Goal: Task Accomplishment & Management: Use online tool/utility

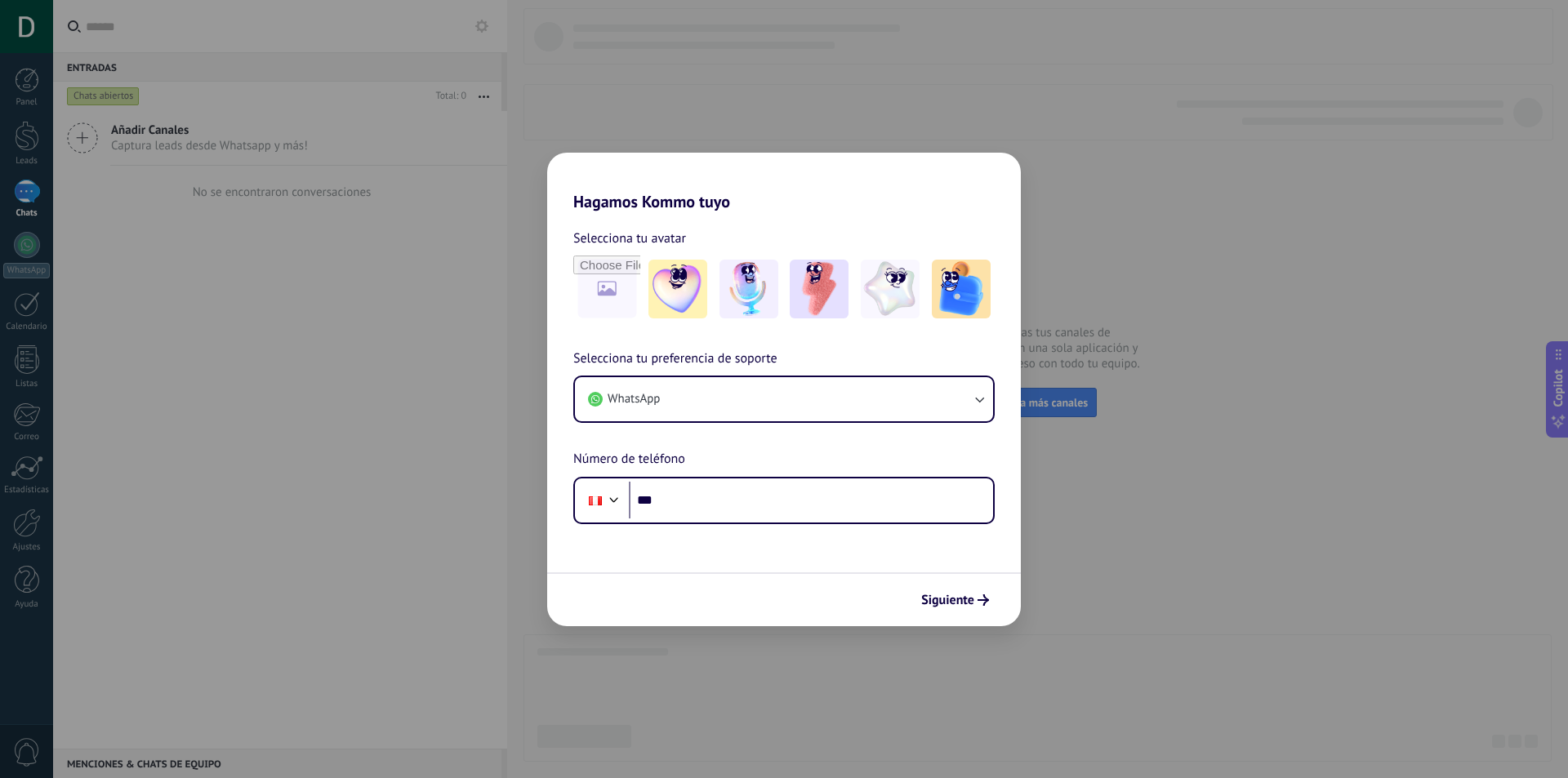
click at [957, 703] on div "Hagamos Kommo tuyo Selecciona tu avatar Selecciona tu preferencia de soporte Wh…" at bounding box center [784, 389] width 1568 height 778
click at [706, 641] on div "Hagamos Kommo tuyo Selecciona tu avatar Selecciona tu preferencia de soporte Wh…" at bounding box center [784, 389] width 1568 height 778
click at [414, 456] on div "Hagamos Kommo tuyo Selecciona tu avatar Selecciona tu preferencia de soporte Wh…" at bounding box center [784, 389] width 1568 height 778
click at [954, 606] on span "Siguiente" at bounding box center [947, 599] width 53 height 11
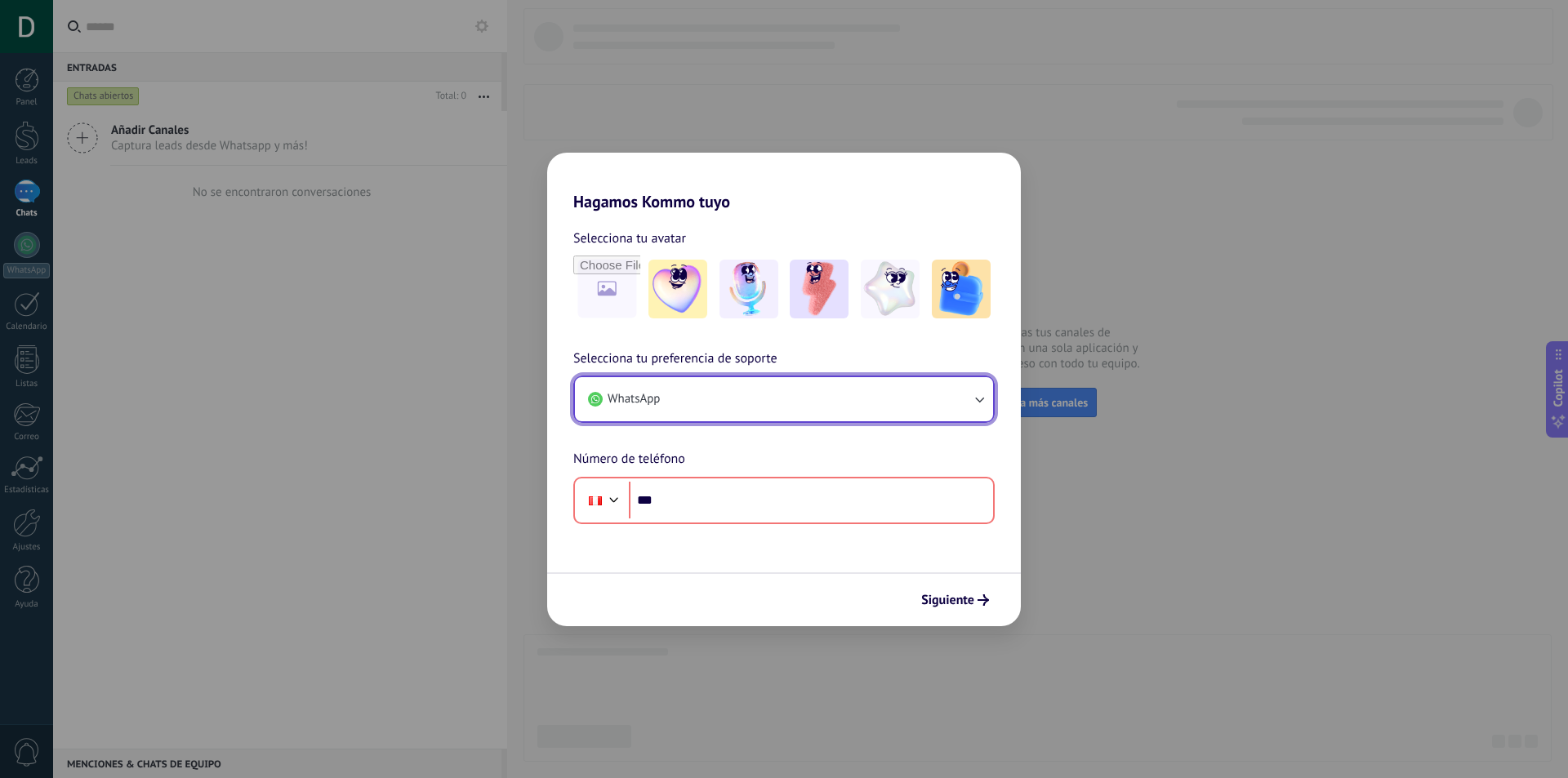
click at [809, 387] on button "WhatsApp" at bounding box center [784, 399] width 418 height 44
click at [663, 410] on button "WhatsApp" at bounding box center [784, 399] width 418 height 44
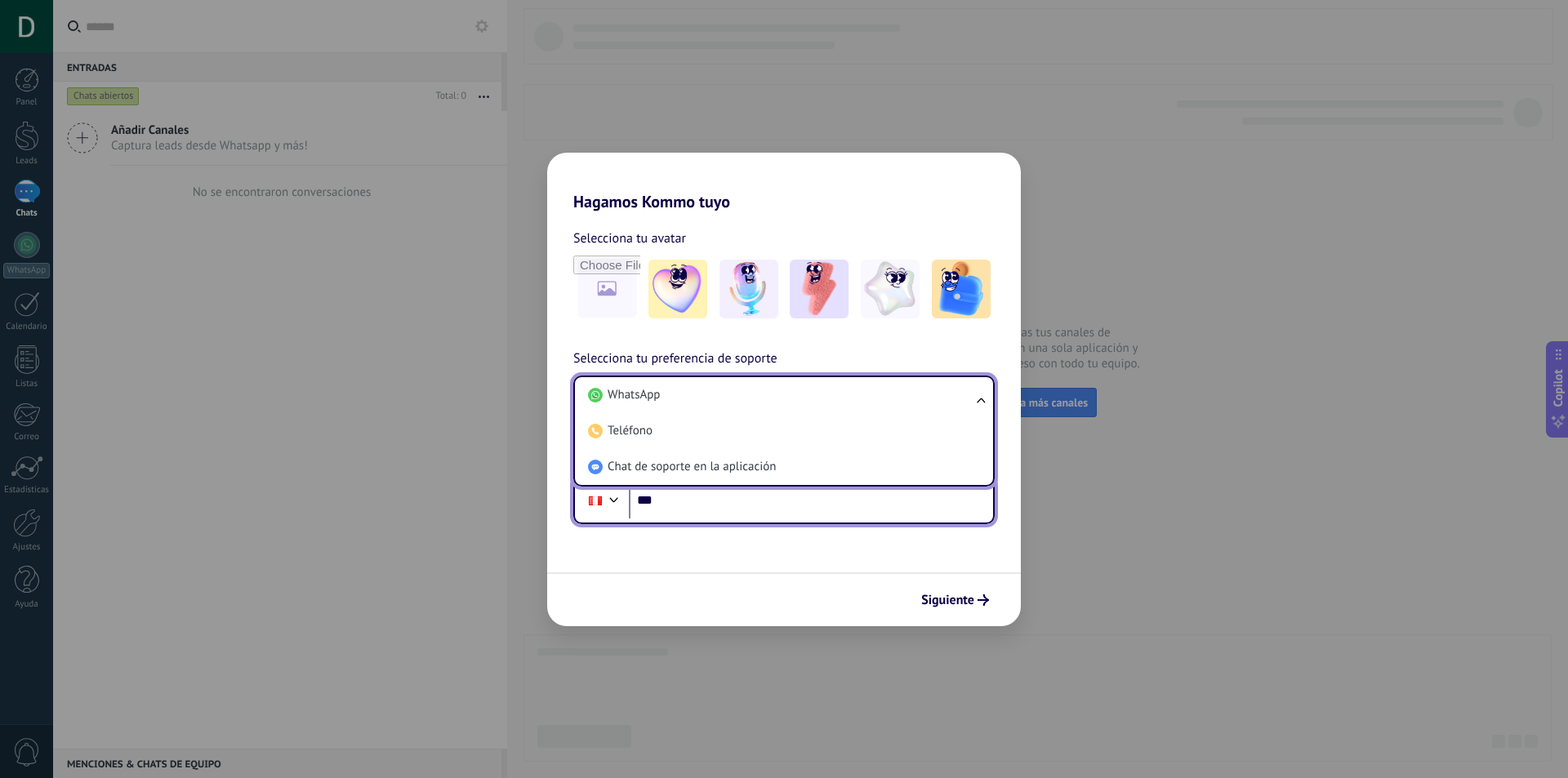
click at [756, 515] on input "***" at bounding box center [811, 500] width 364 height 38
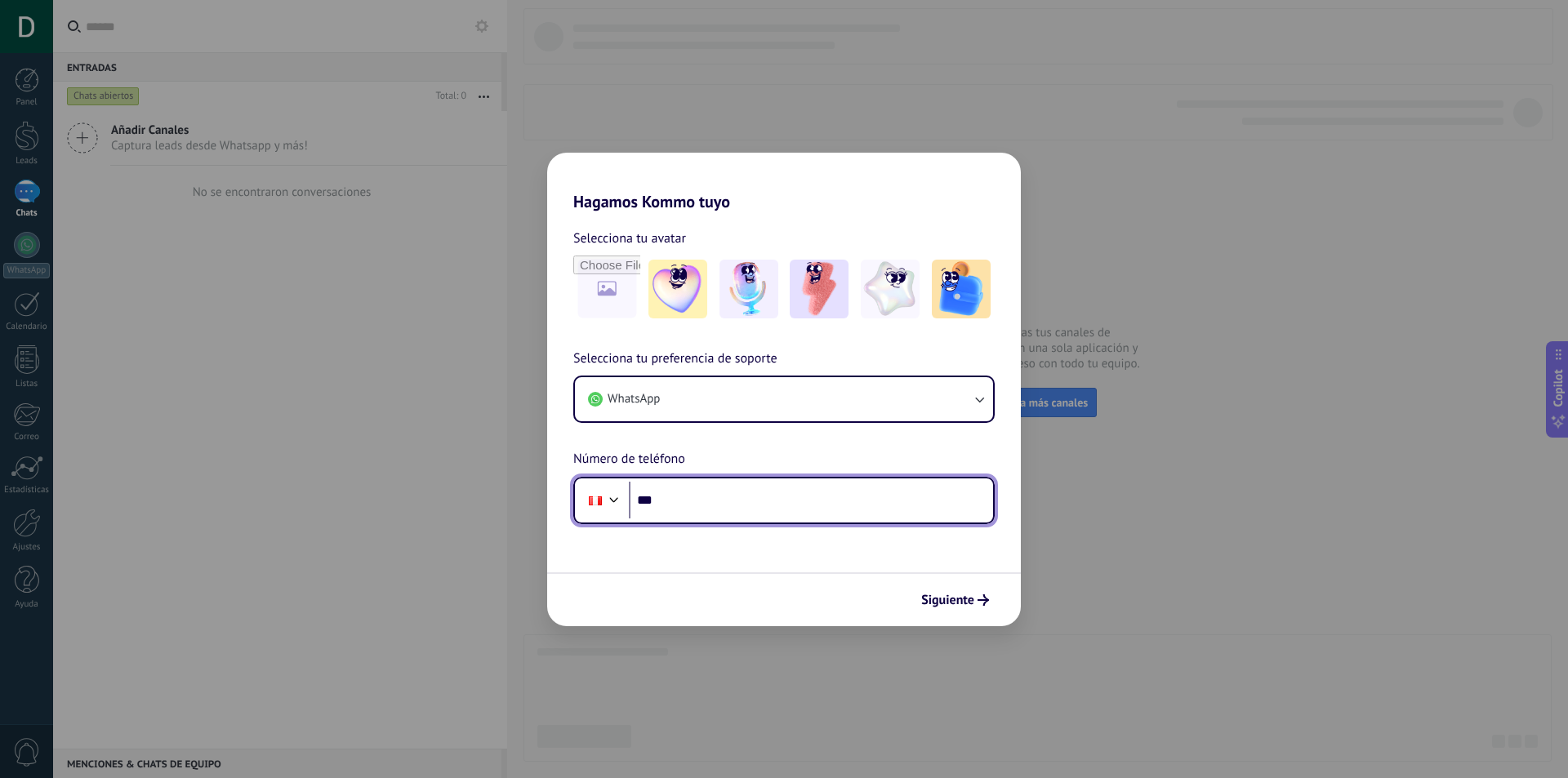
click at [757, 512] on input "***" at bounding box center [811, 500] width 364 height 38
type input "**********"
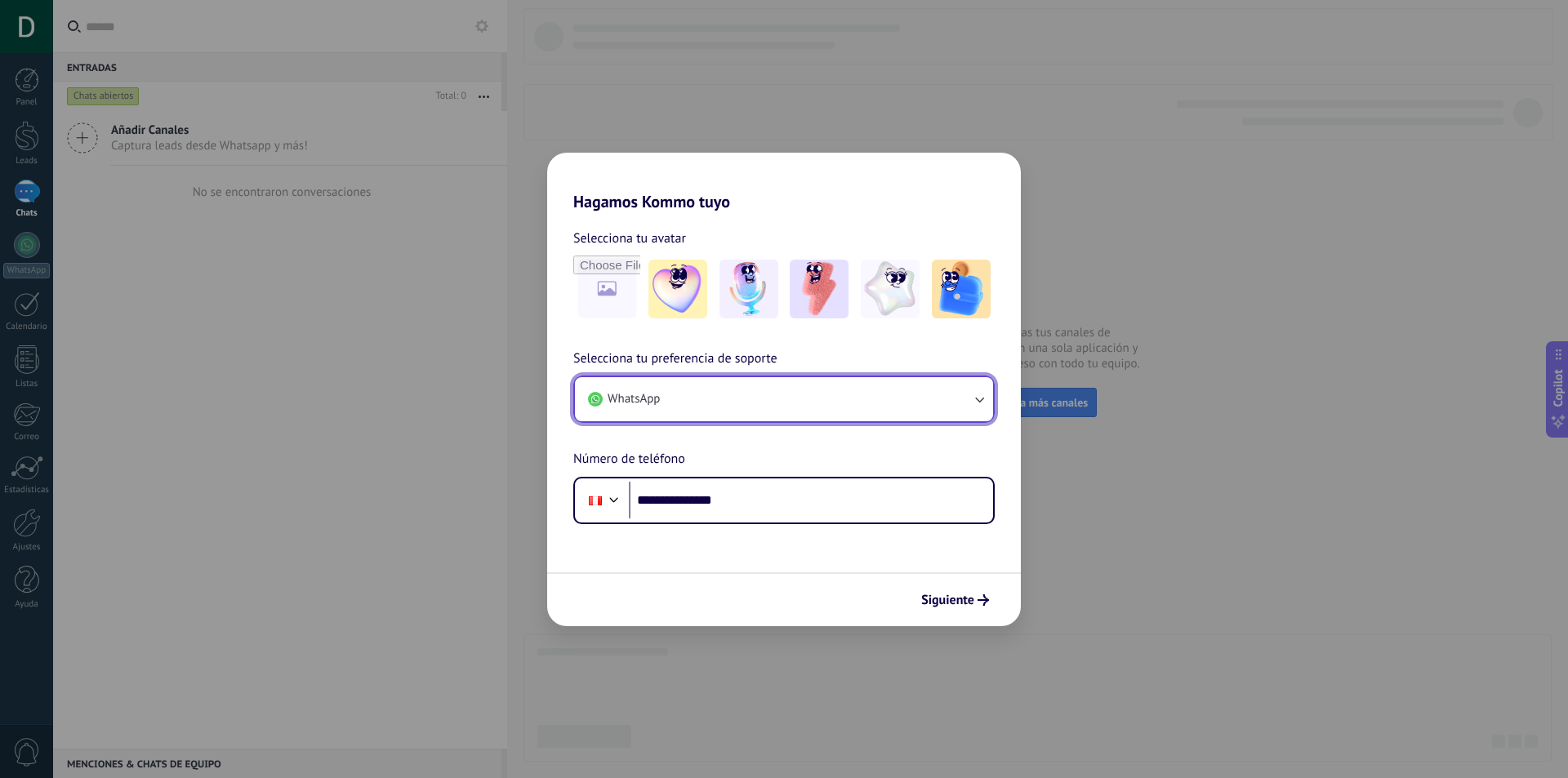
click at [947, 394] on button "WhatsApp" at bounding box center [784, 399] width 418 height 44
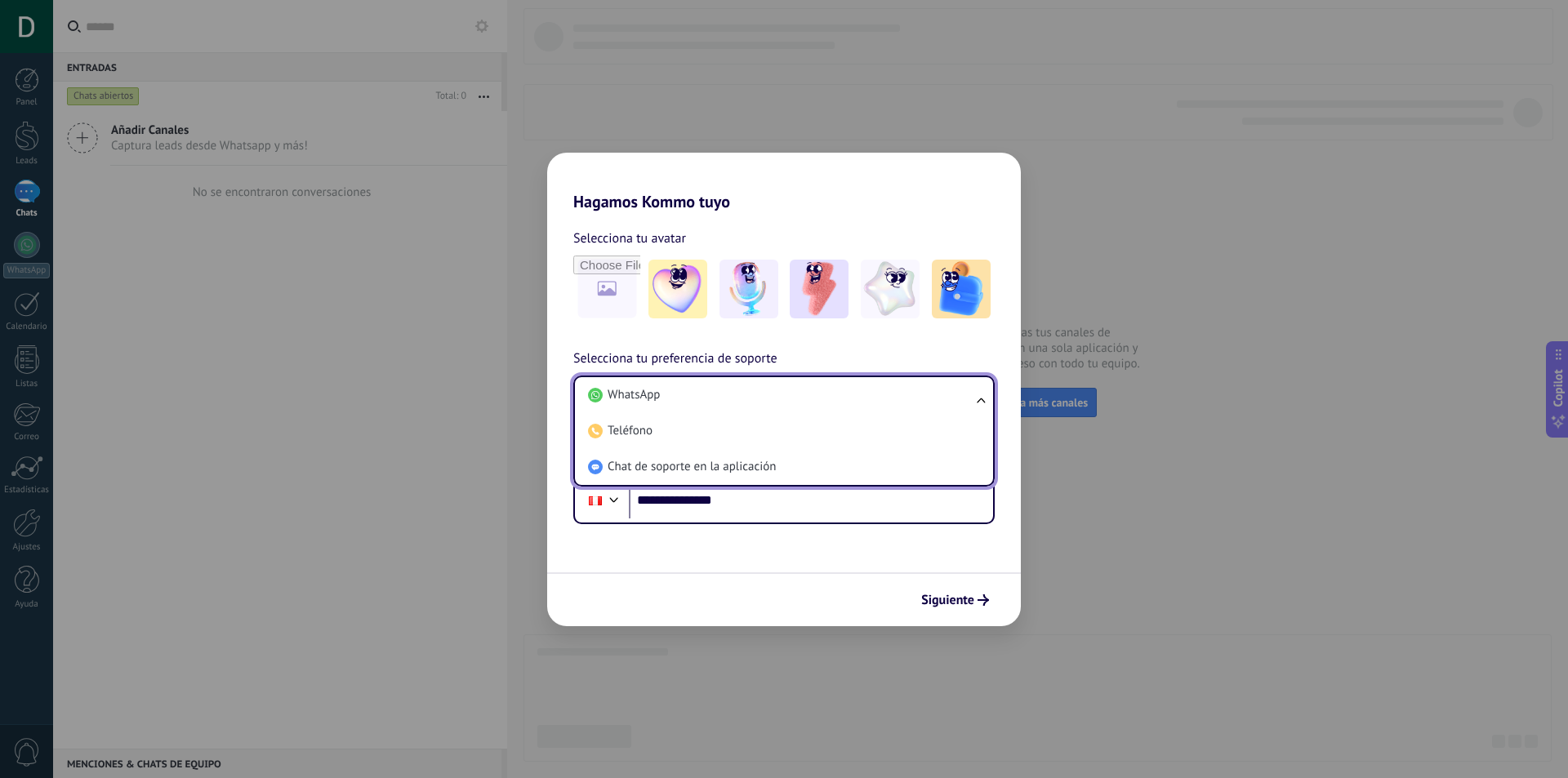
click at [877, 355] on div "**********" at bounding box center [784, 436] width 474 height 176
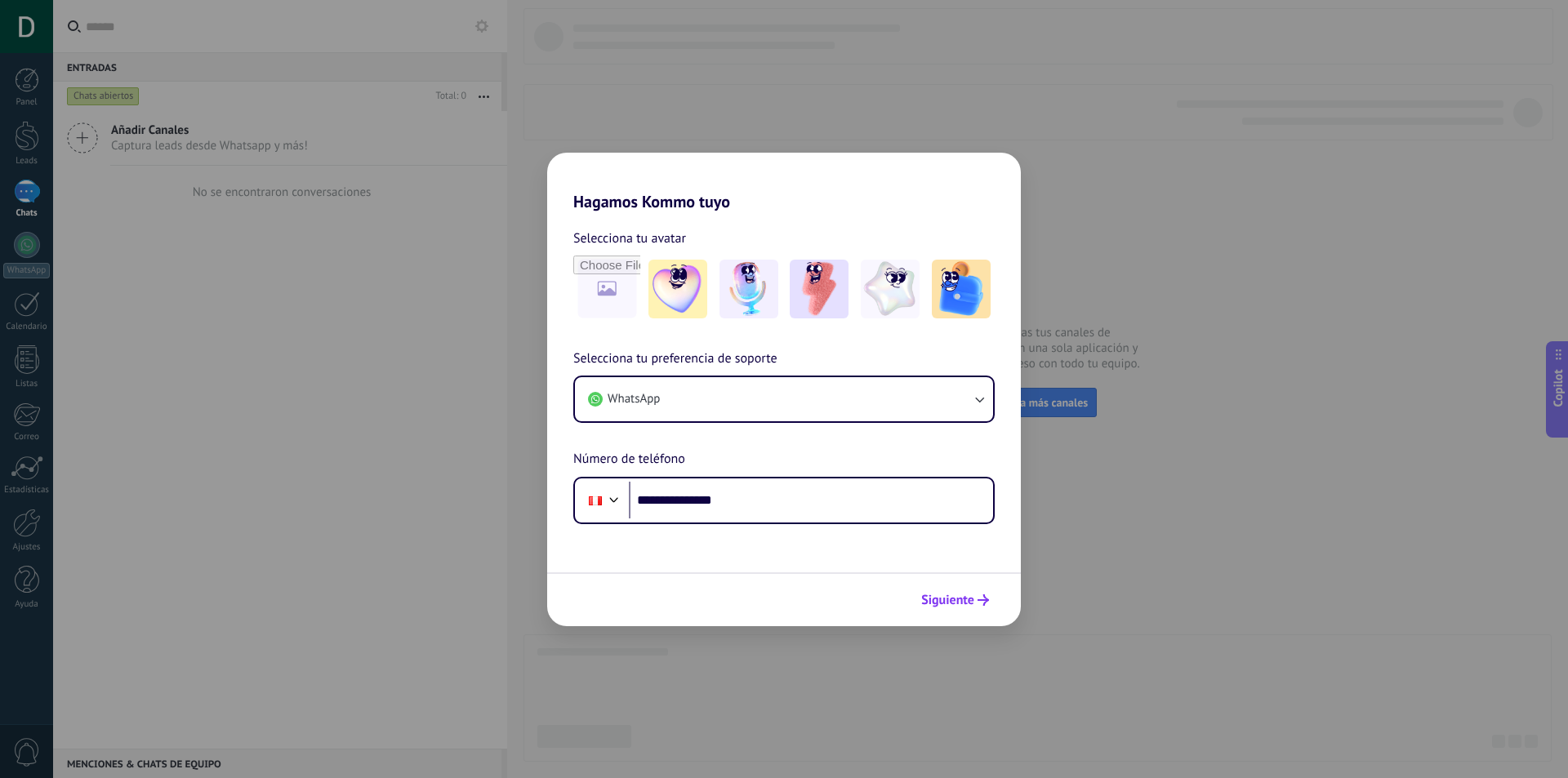
click at [957, 609] on button "Siguiente" at bounding box center [955, 600] width 82 height 28
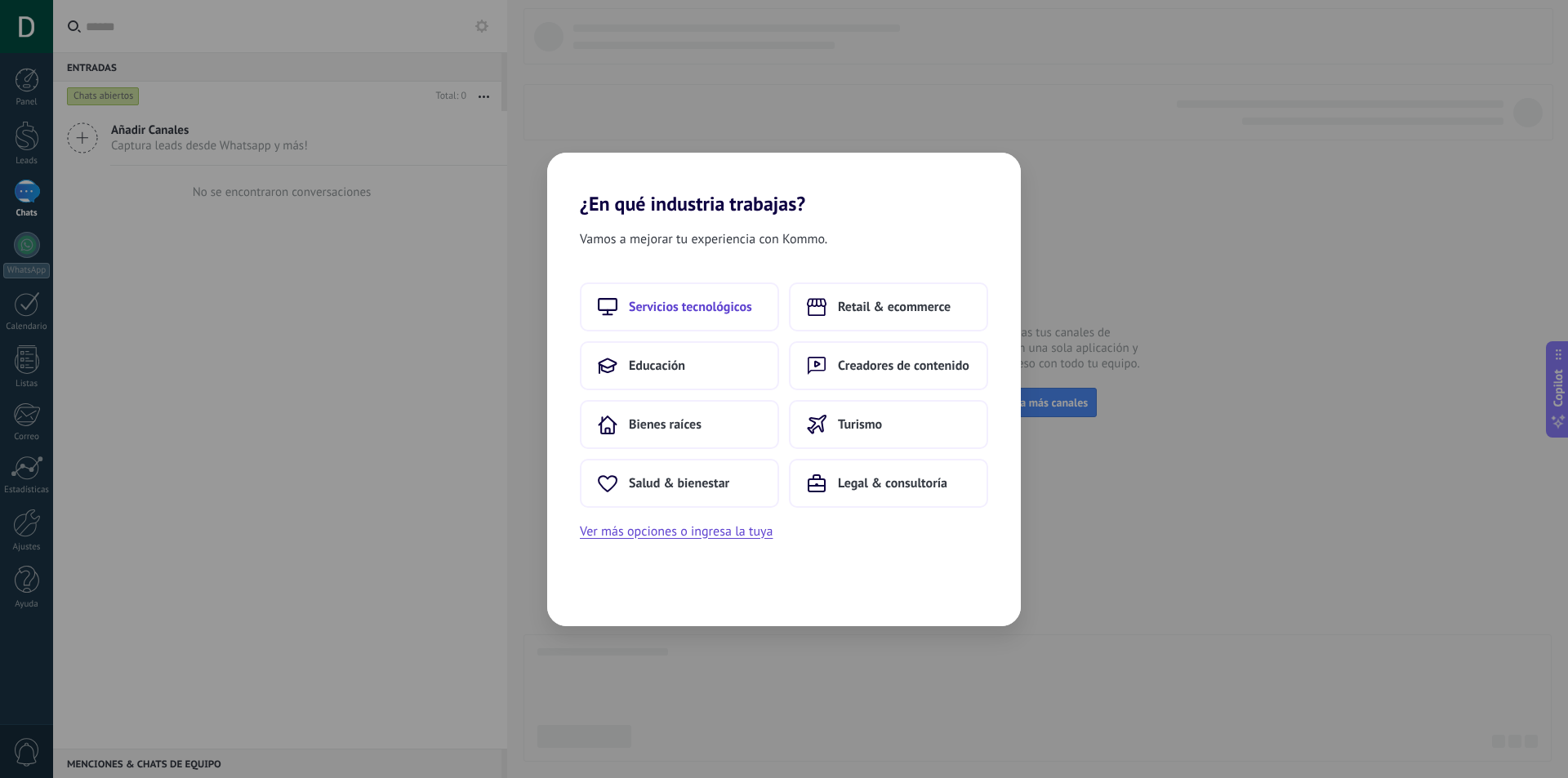
click at [707, 312] on span "Servicios tecnológicos" at bounding box center [690, 306] width 123 height 17
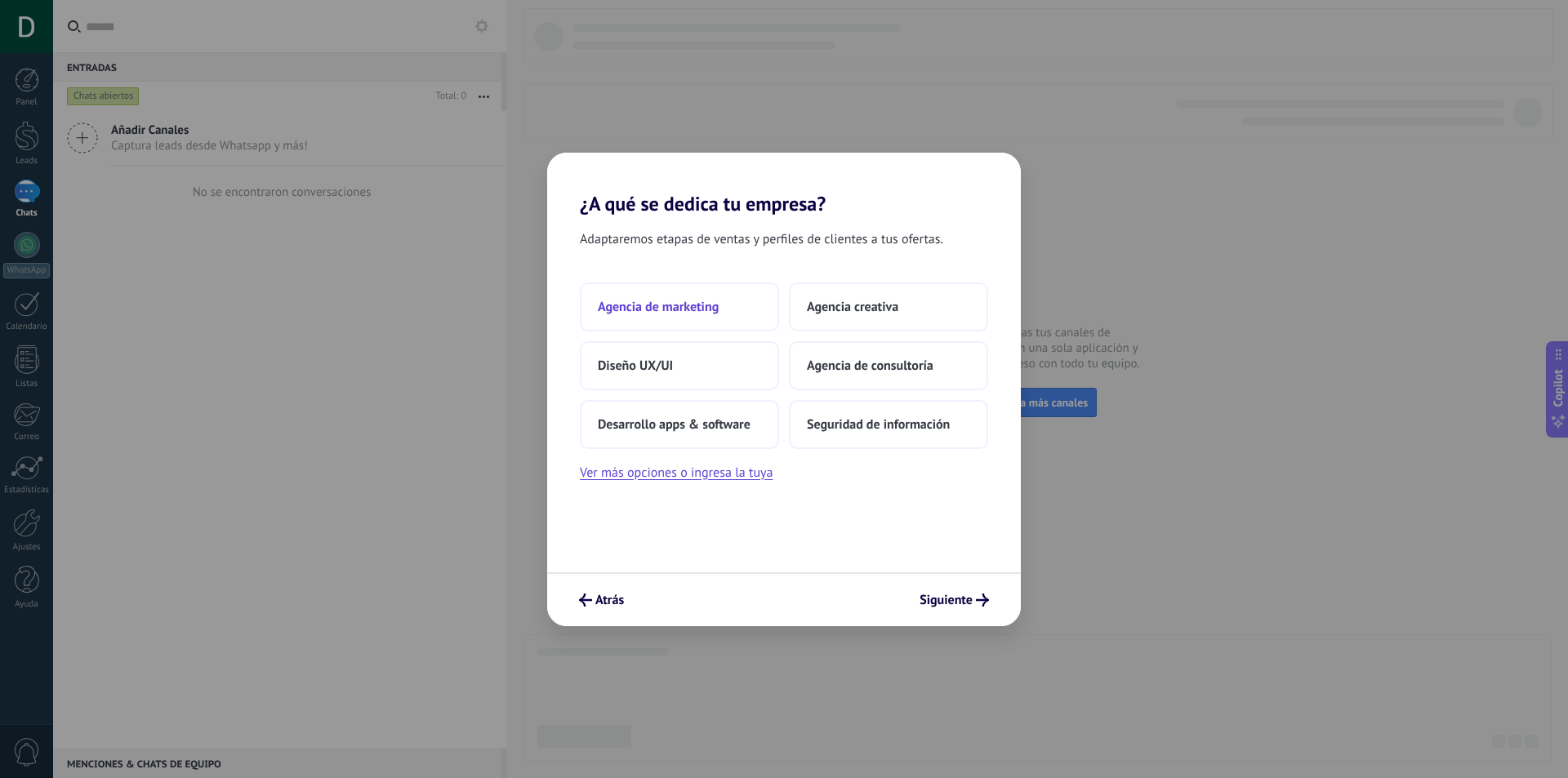
click at [643, 304] on span "Agencia de marketing" at bounding box center [658, 306] width 121 height 17
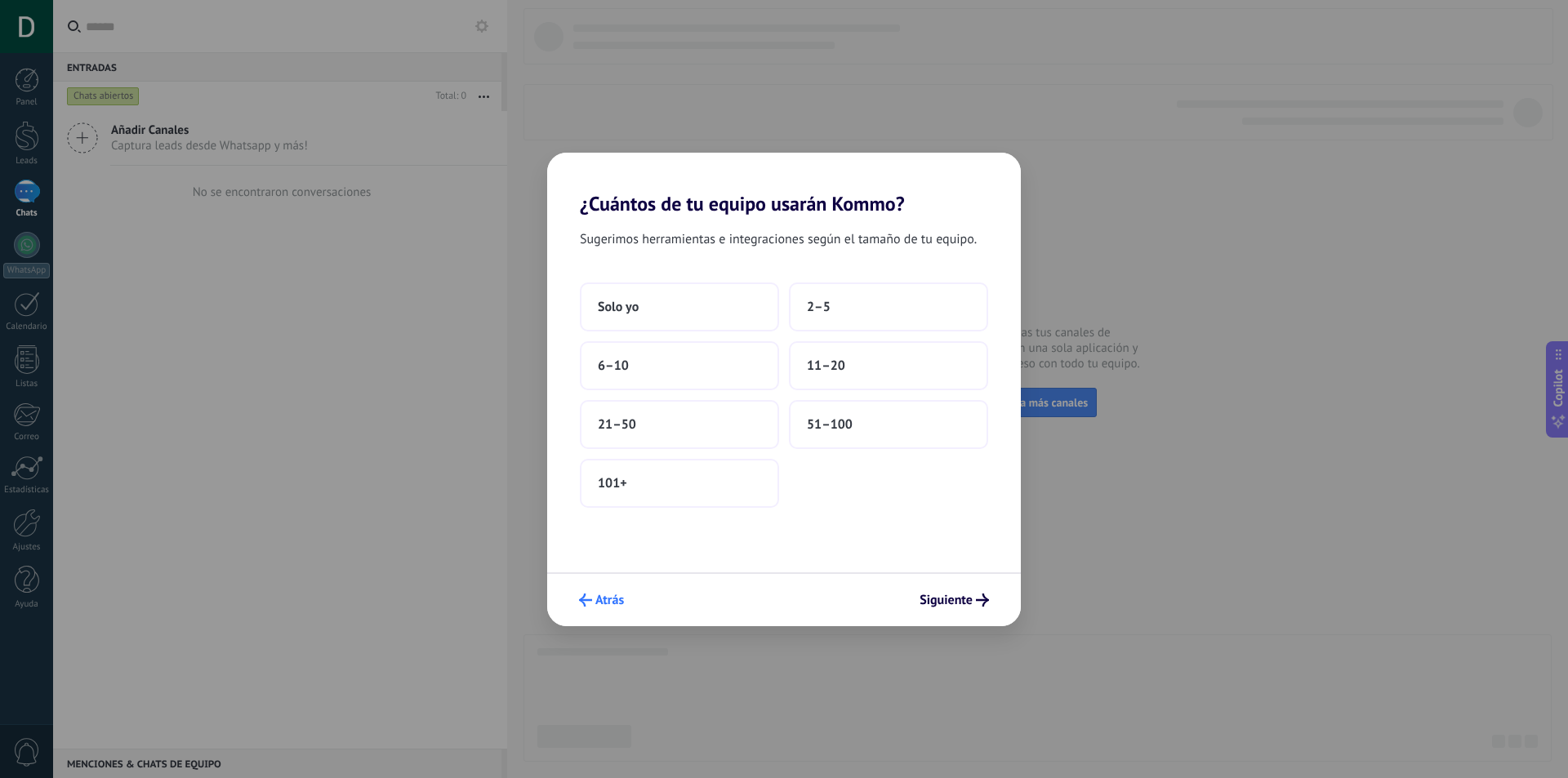
click at [593, 597] on span "Atrás" at bounding box center [601, 599] width 45 height 13
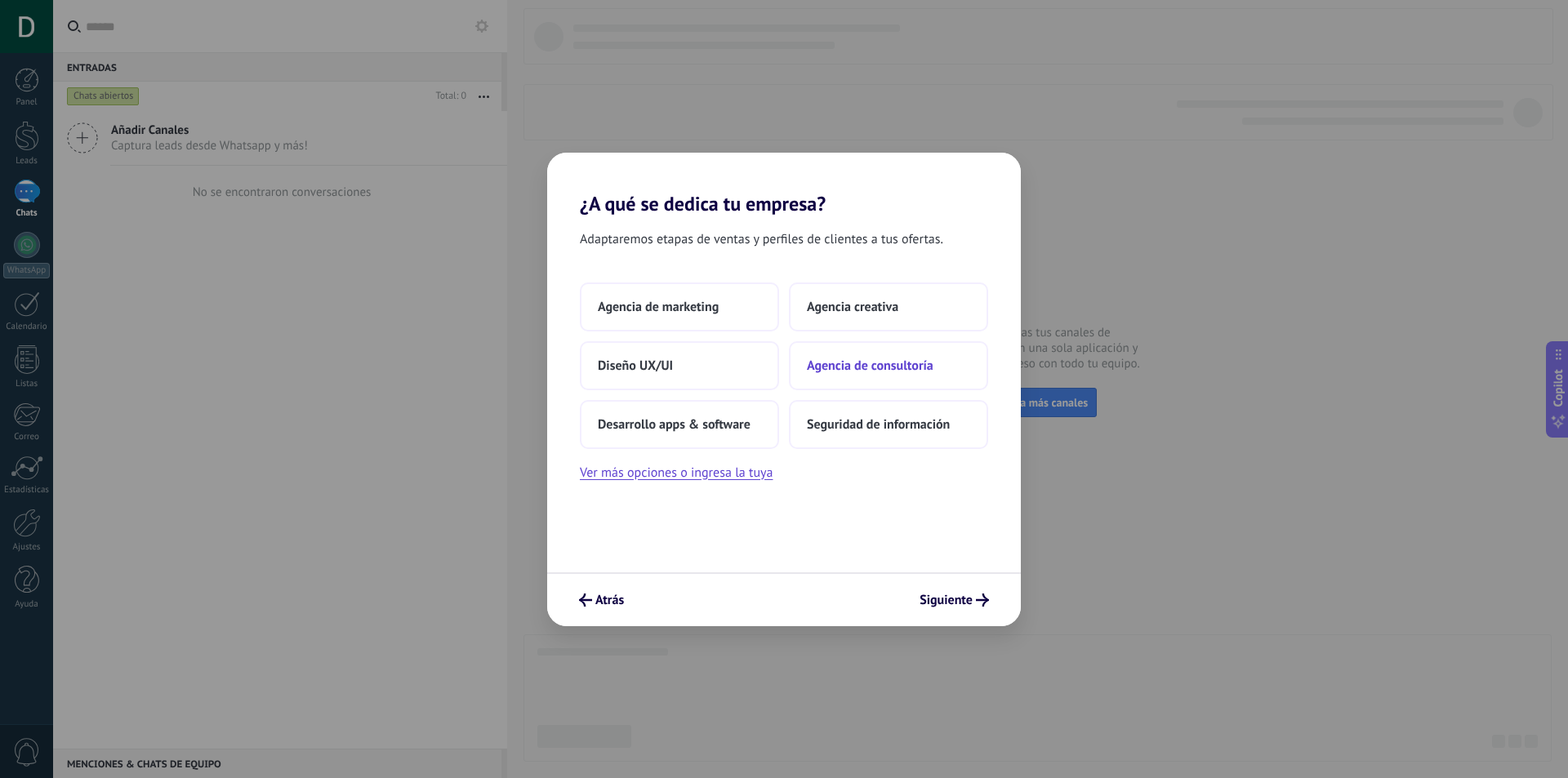
click at [915, 368] on span "Agencia de consultoría" at bounding box center [869, 365] width 127 height 17
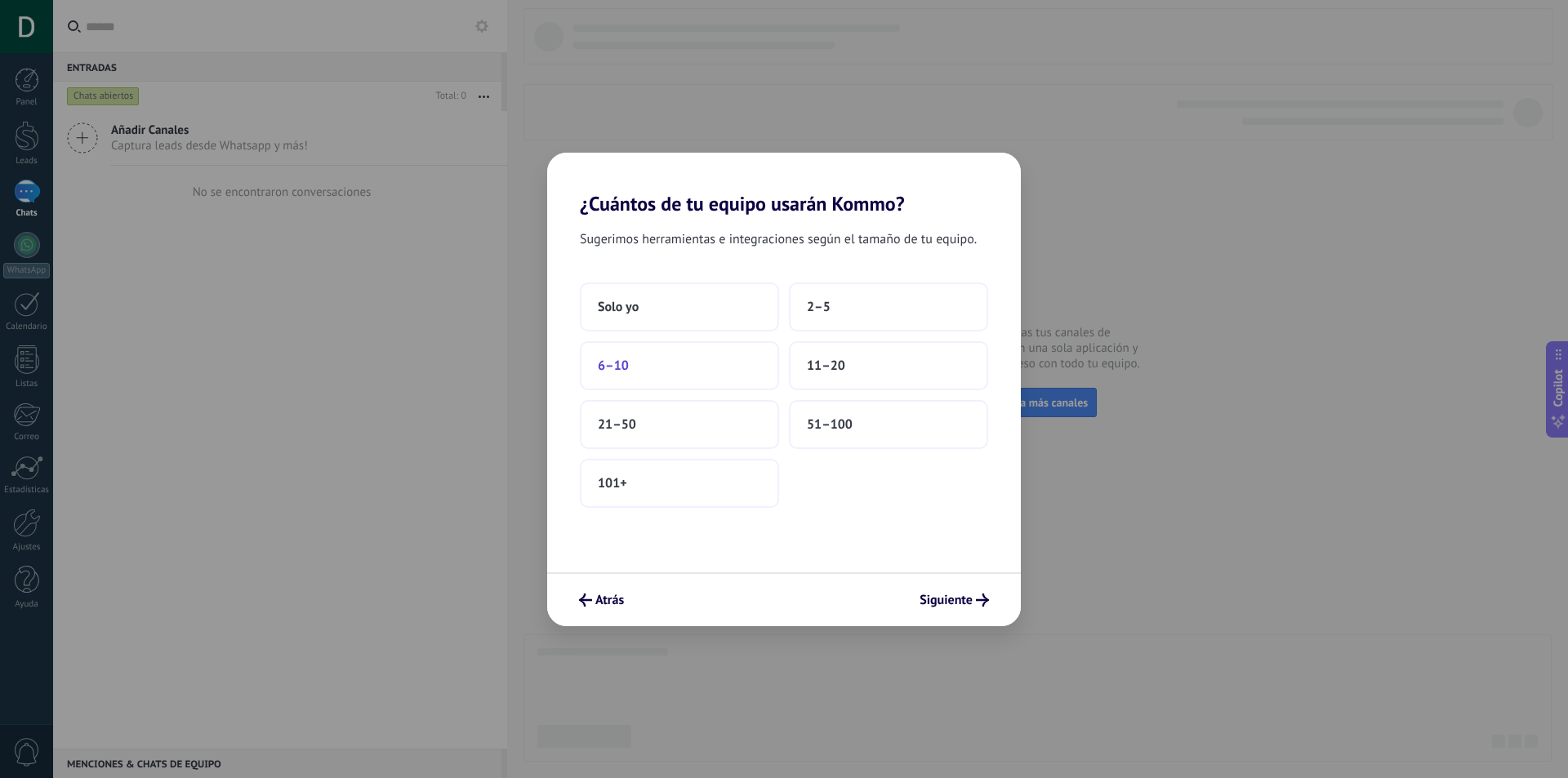
click at [752, 357] on button "6–10" at bounding box center [679, 366] width 200 height 49
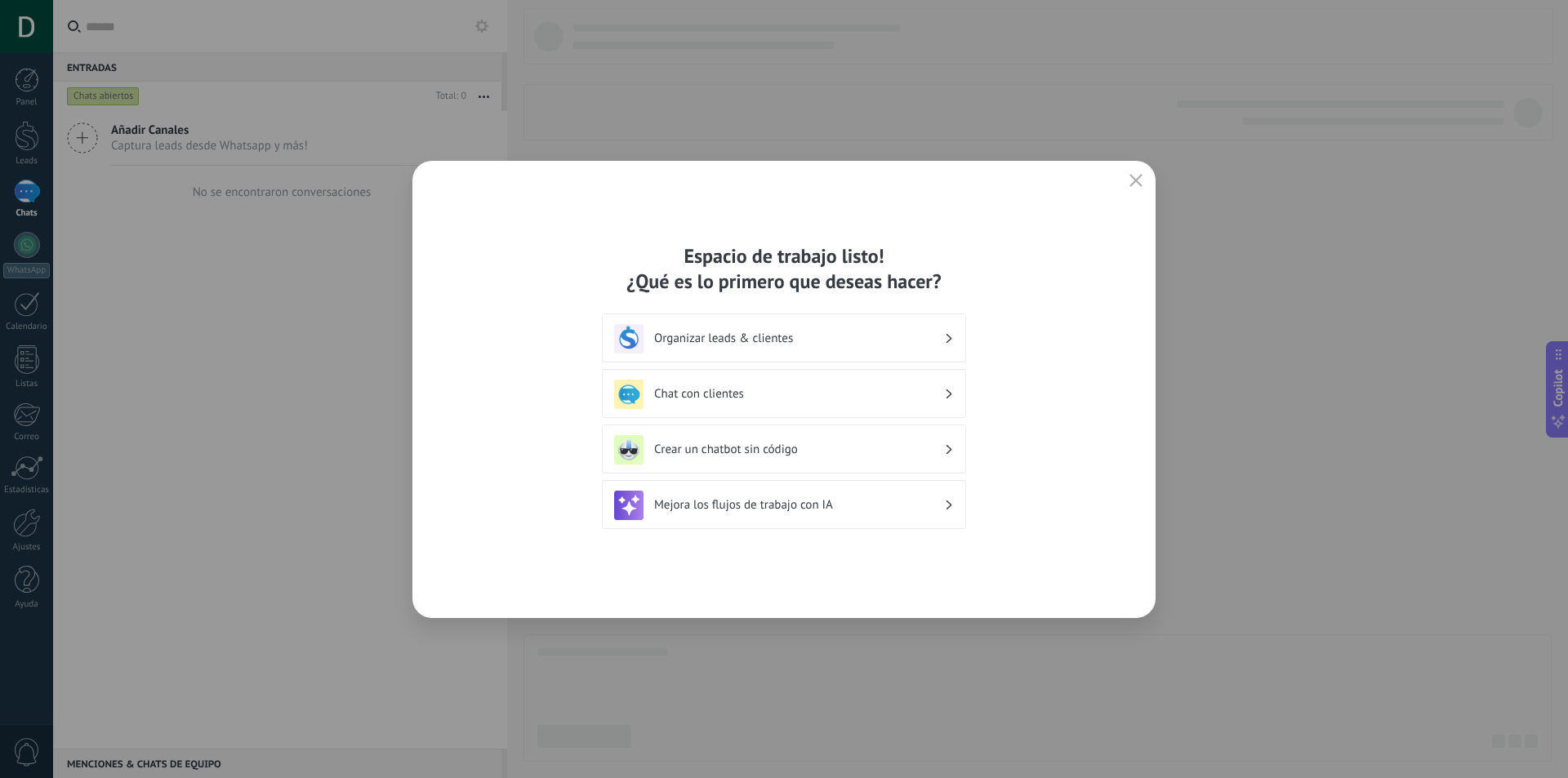
click at [838, 397] on h3 "Chat con clientes" at bounding box center [798, 394] width 290 height 16
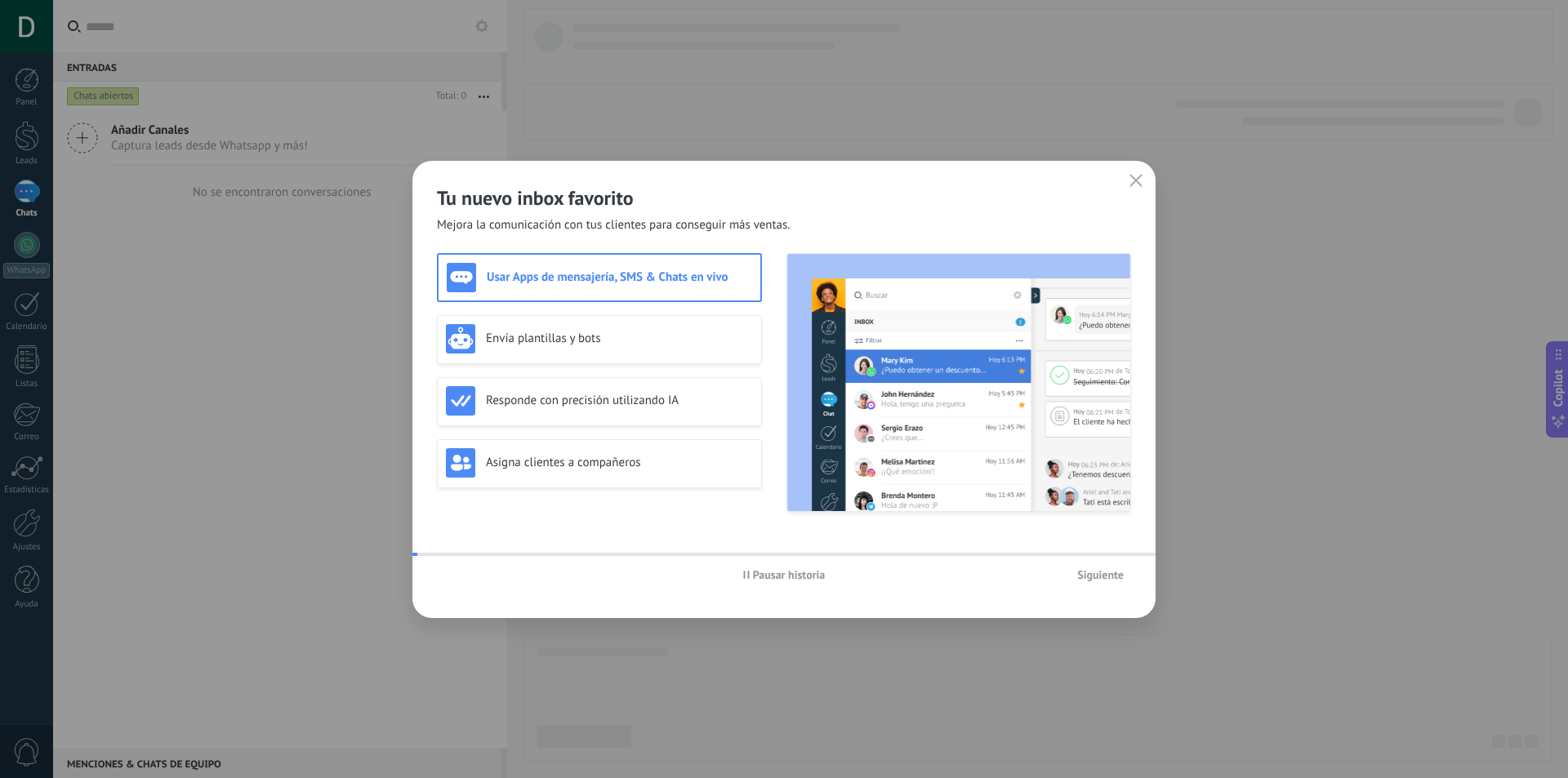
click at [838, 397] on img at bounding box center [959, 382] width 343 height 257
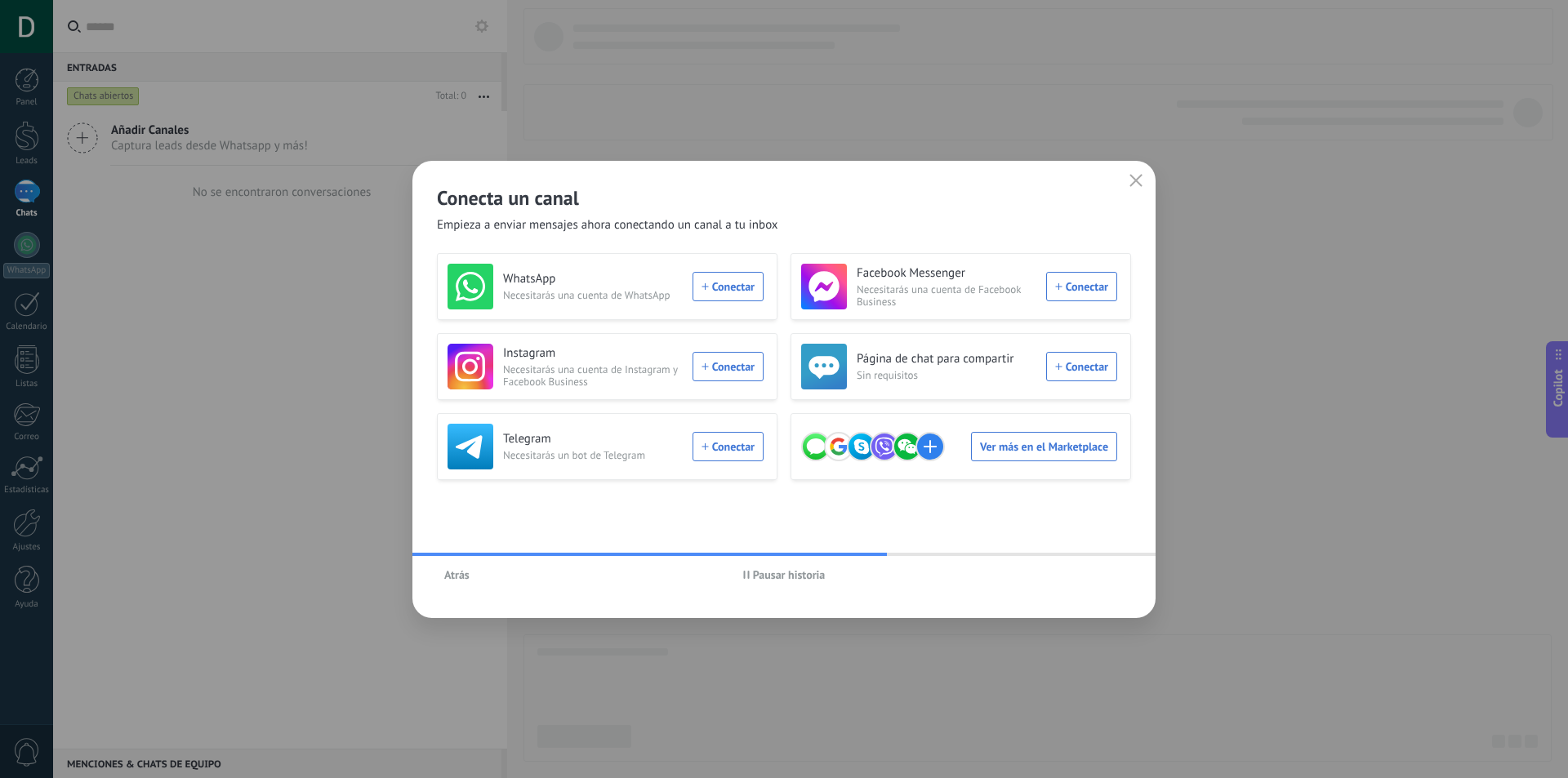
click at [457, 578] on span "Atrás" at bounding box center [456, 574] width 25 height 11
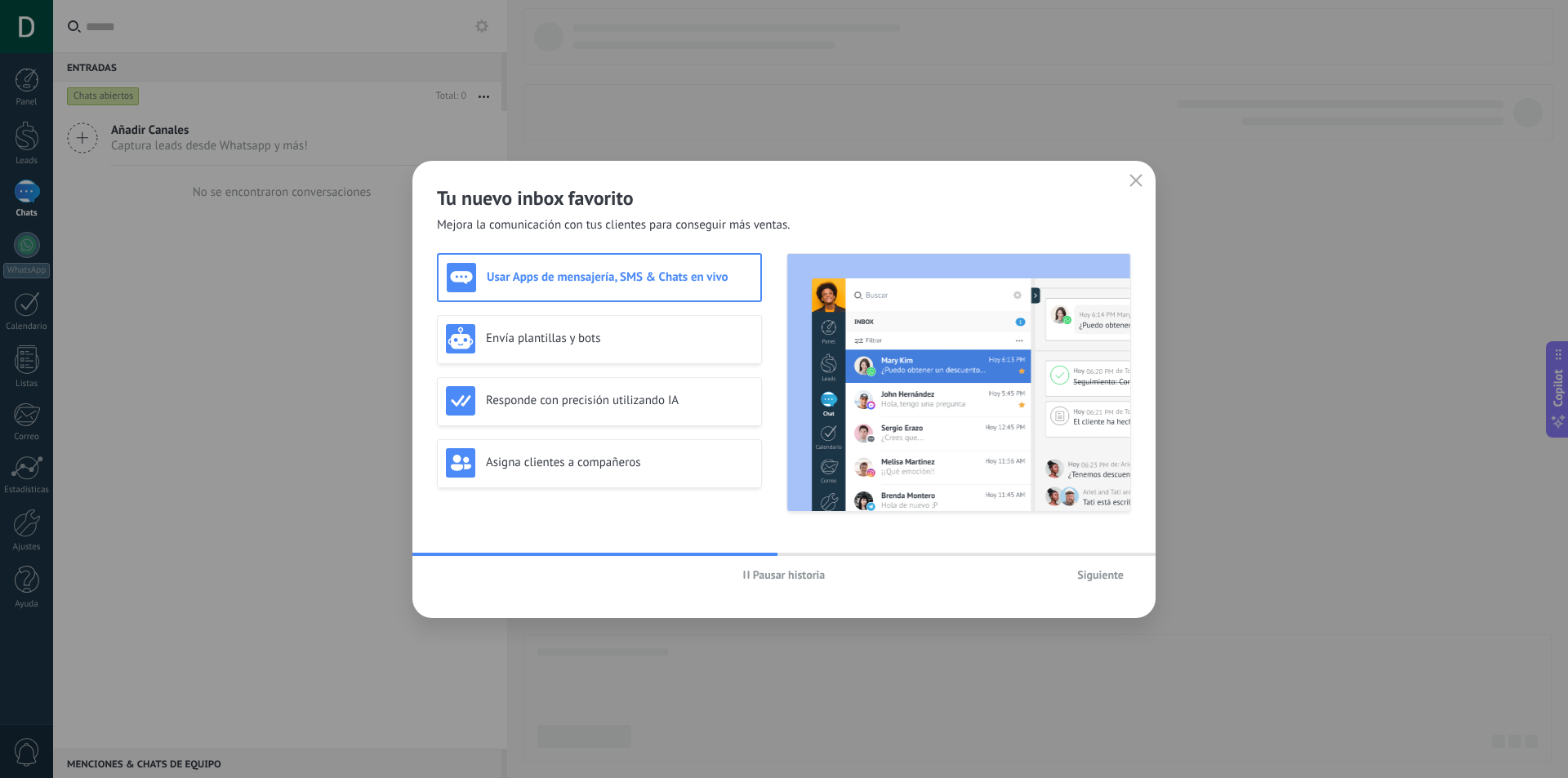
click at [1121, 587] on div "Pausar historia Siguiente" at bounding box center [784, 574] width 743 height 38
click at [1103, 576] on span "Siguiente" at bounding box center [1100, 574] width 46 height 11
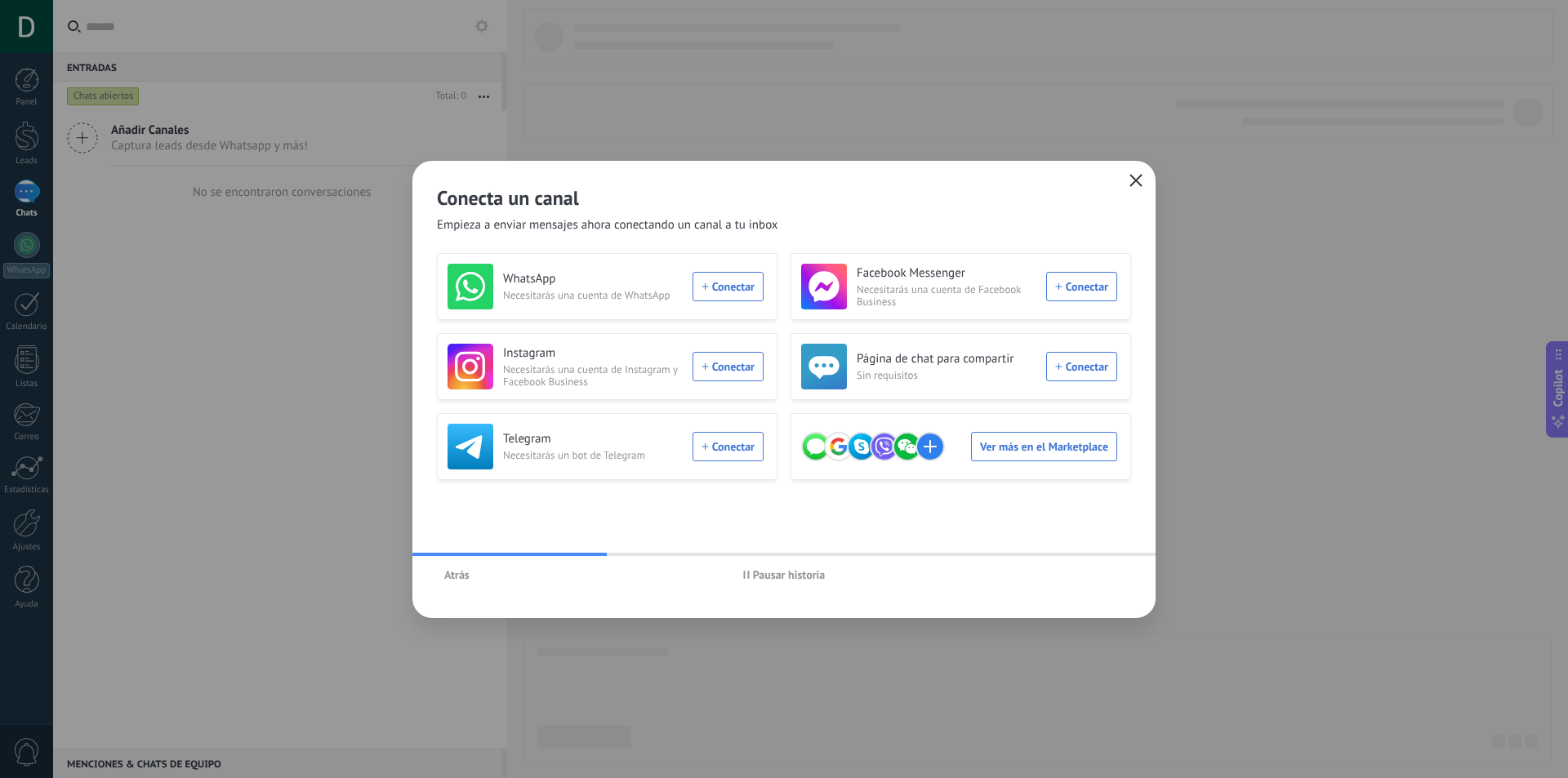
click at [1134, 185] on icon "button" at bounding box center [1136, 180] width 13 height 13
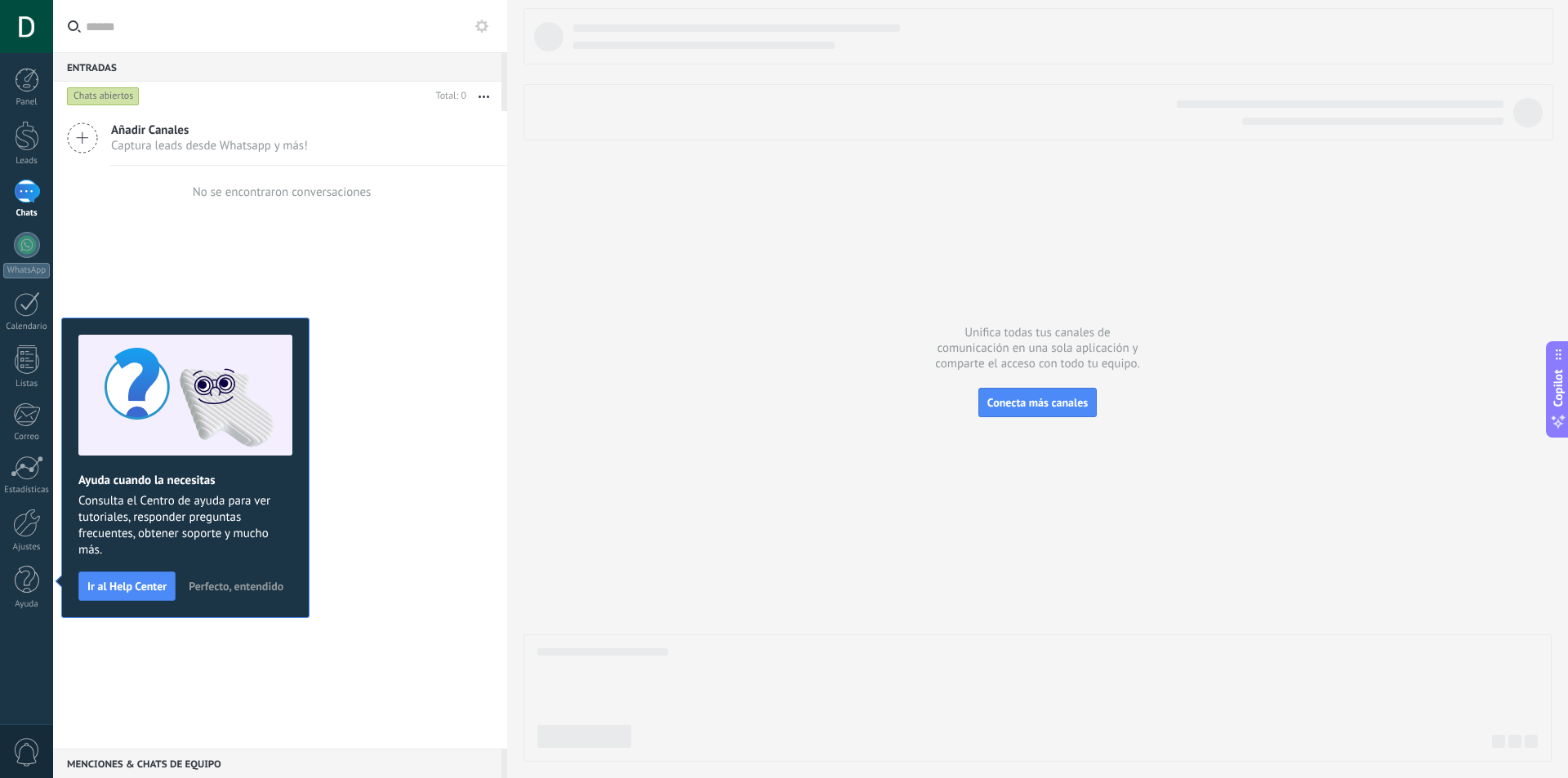
click at [23, 20] on div at bounding box center [26, 26] width 53 height 53
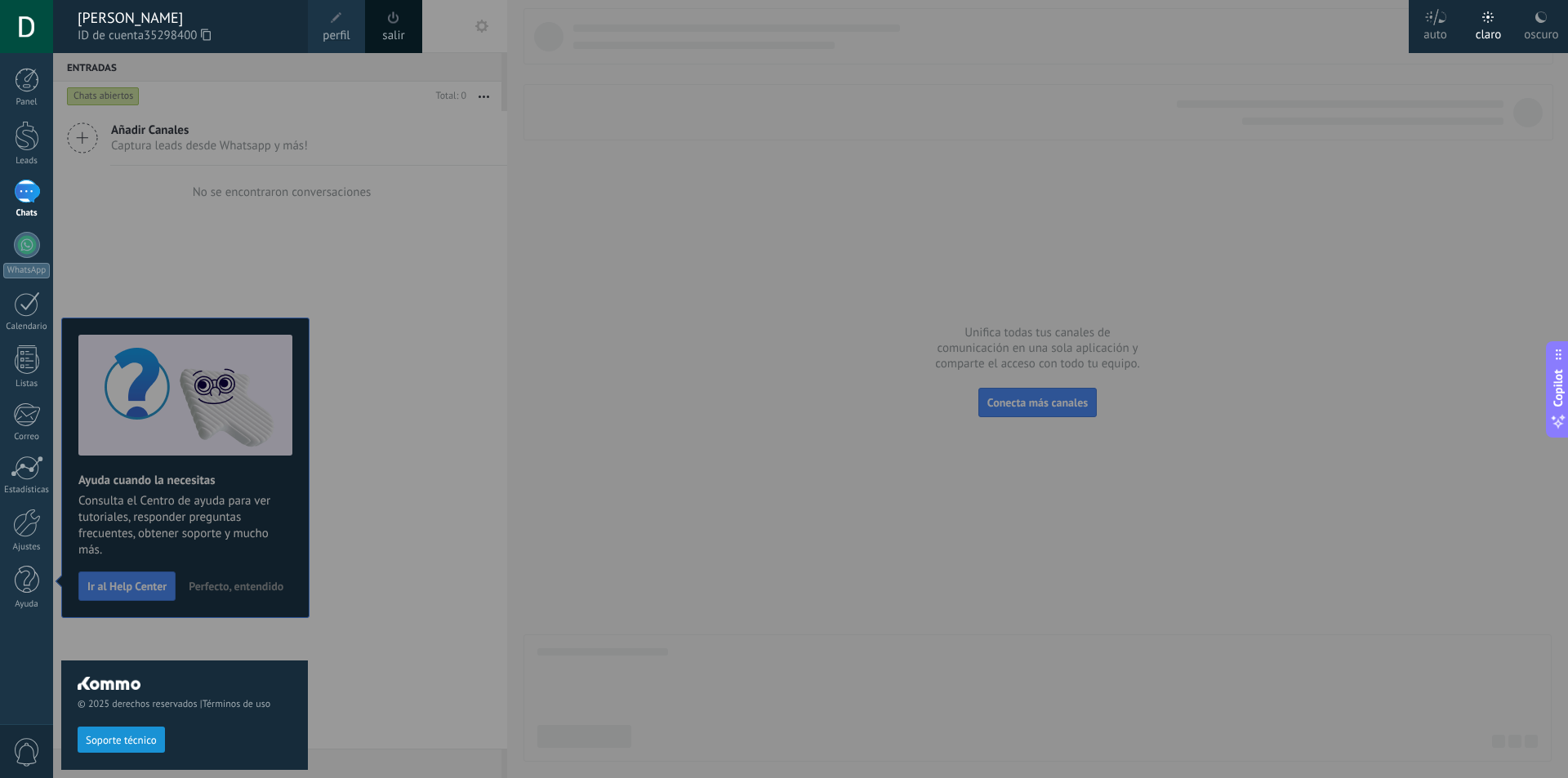
click at [278, 18] on div "[PERSON_NAME]" at bounding box center [185, 18] width 214 height 18
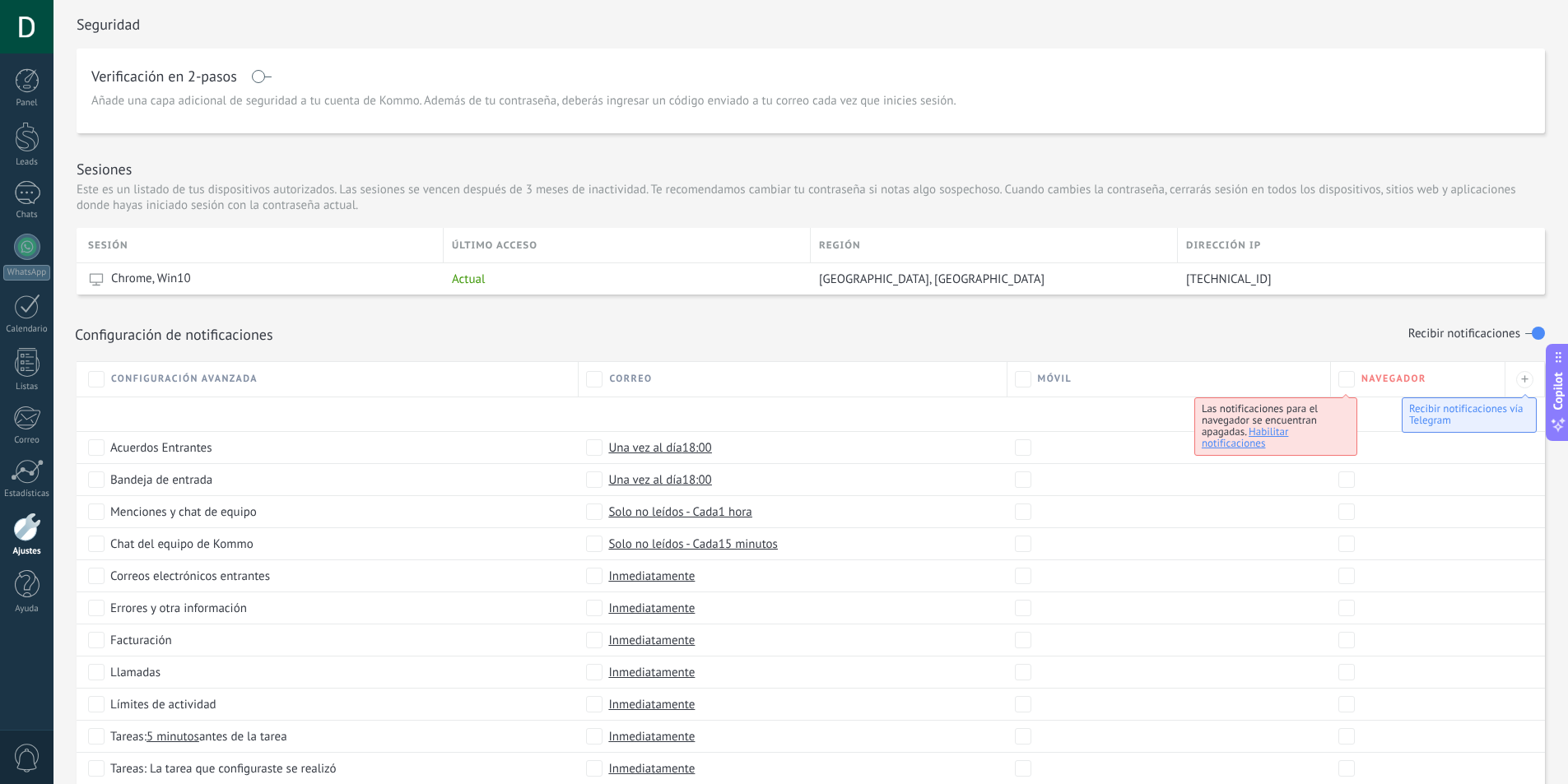
scroll to position [445, 0]
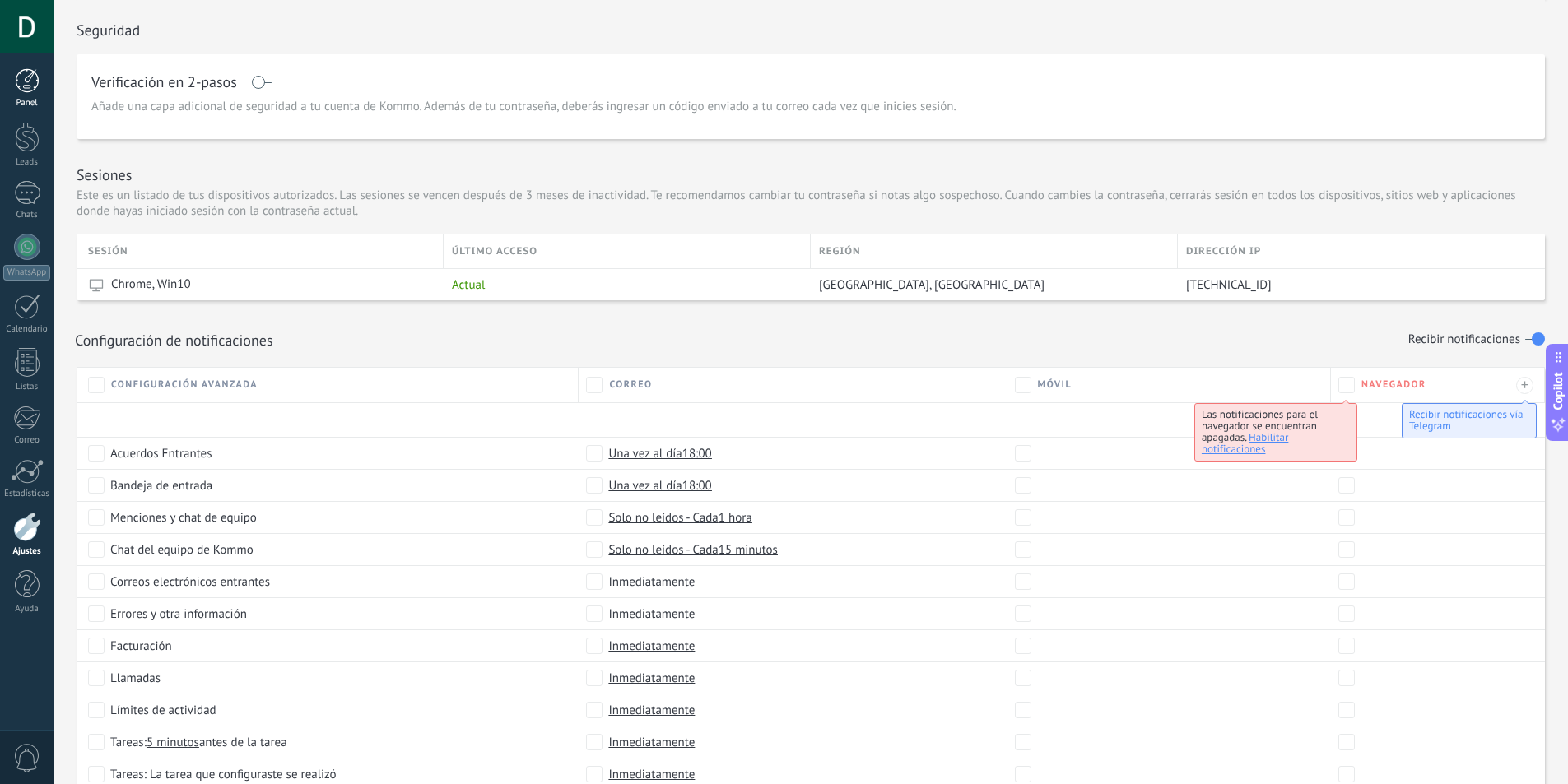
click at [30, 92] on div at bounding box center [27, 80] width 25 height 25
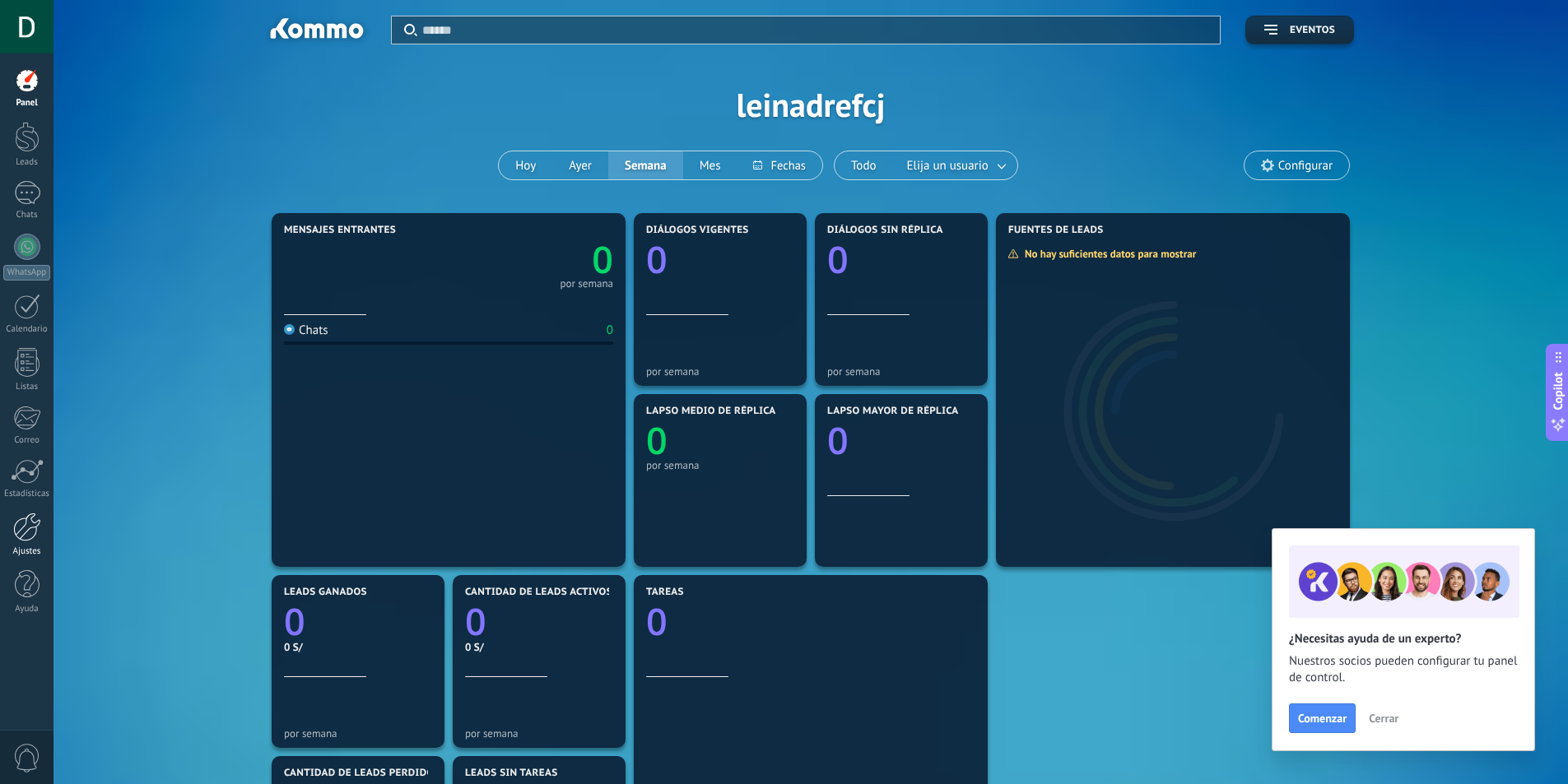
click at [28, 528] on div at bounding box center [27, 526] width 28 height 29
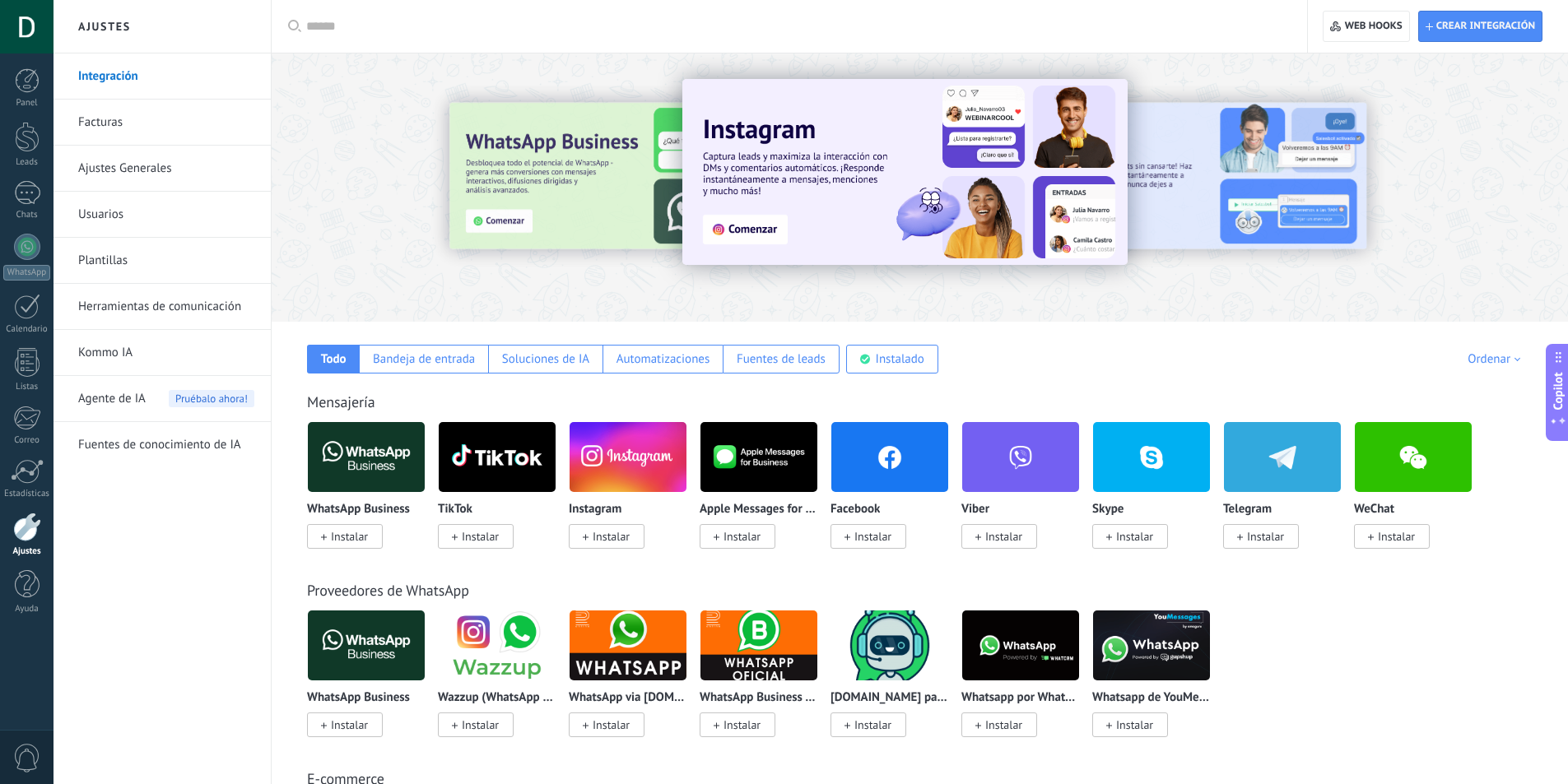
click at [156, 219] on link "Usuarios" at bounding box center [167, 214] width 176 height 46
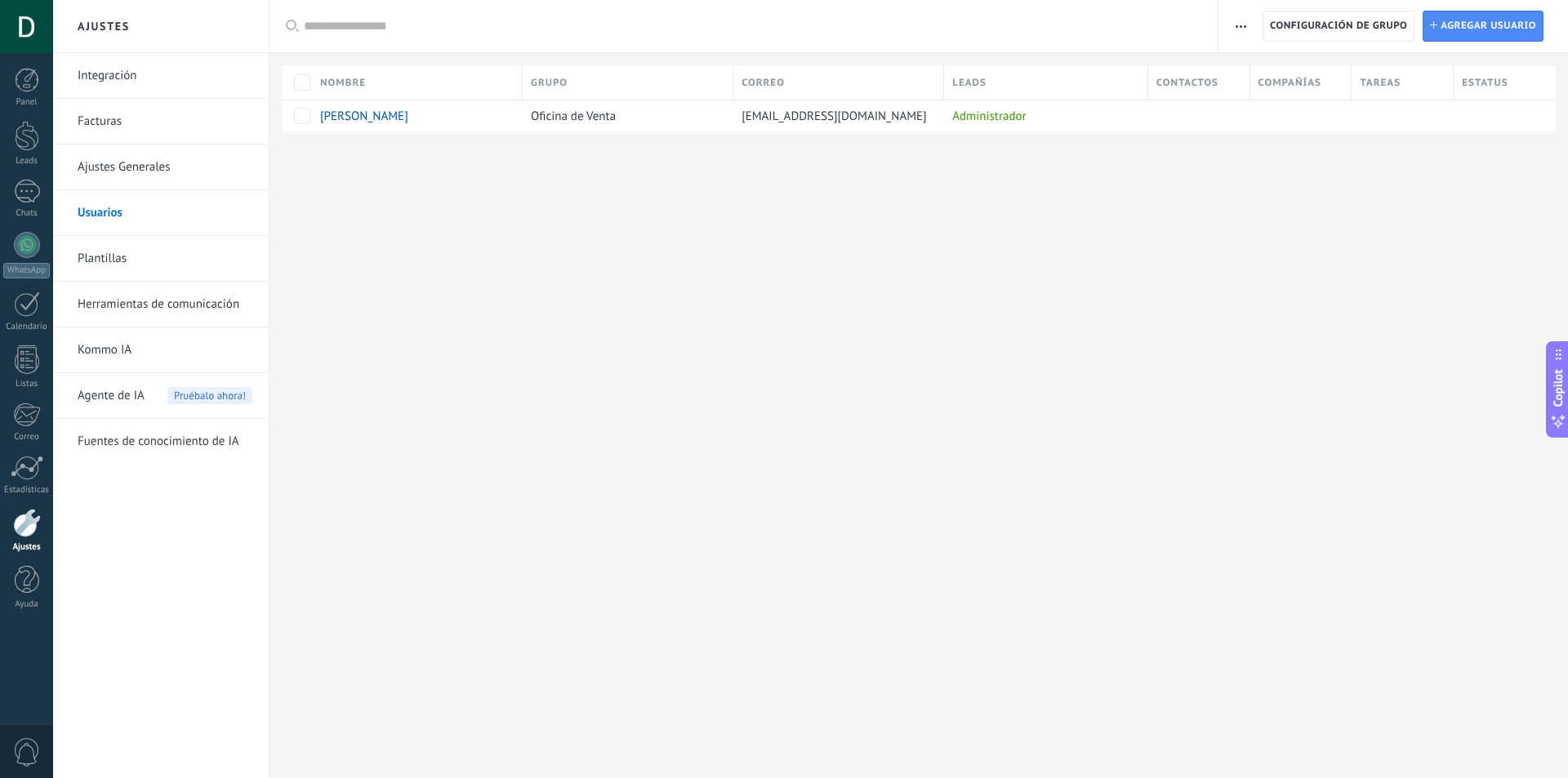
click at [150, 164] on link "Ajustes Generales" at bounding box center [165, 167] width 175 height 46
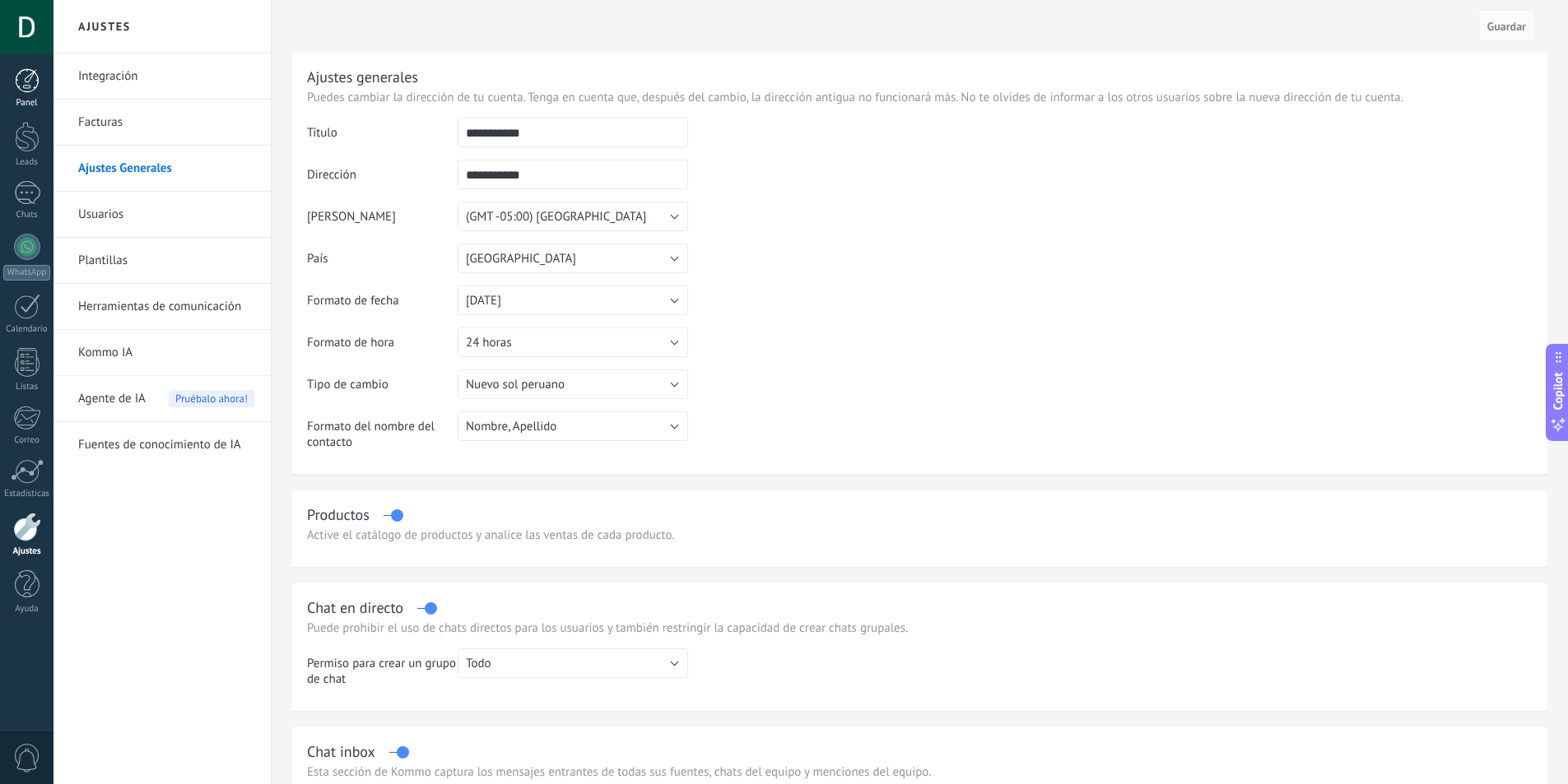
click at [29, 86] on div at bounding box center [27, 80] width 25 height 25
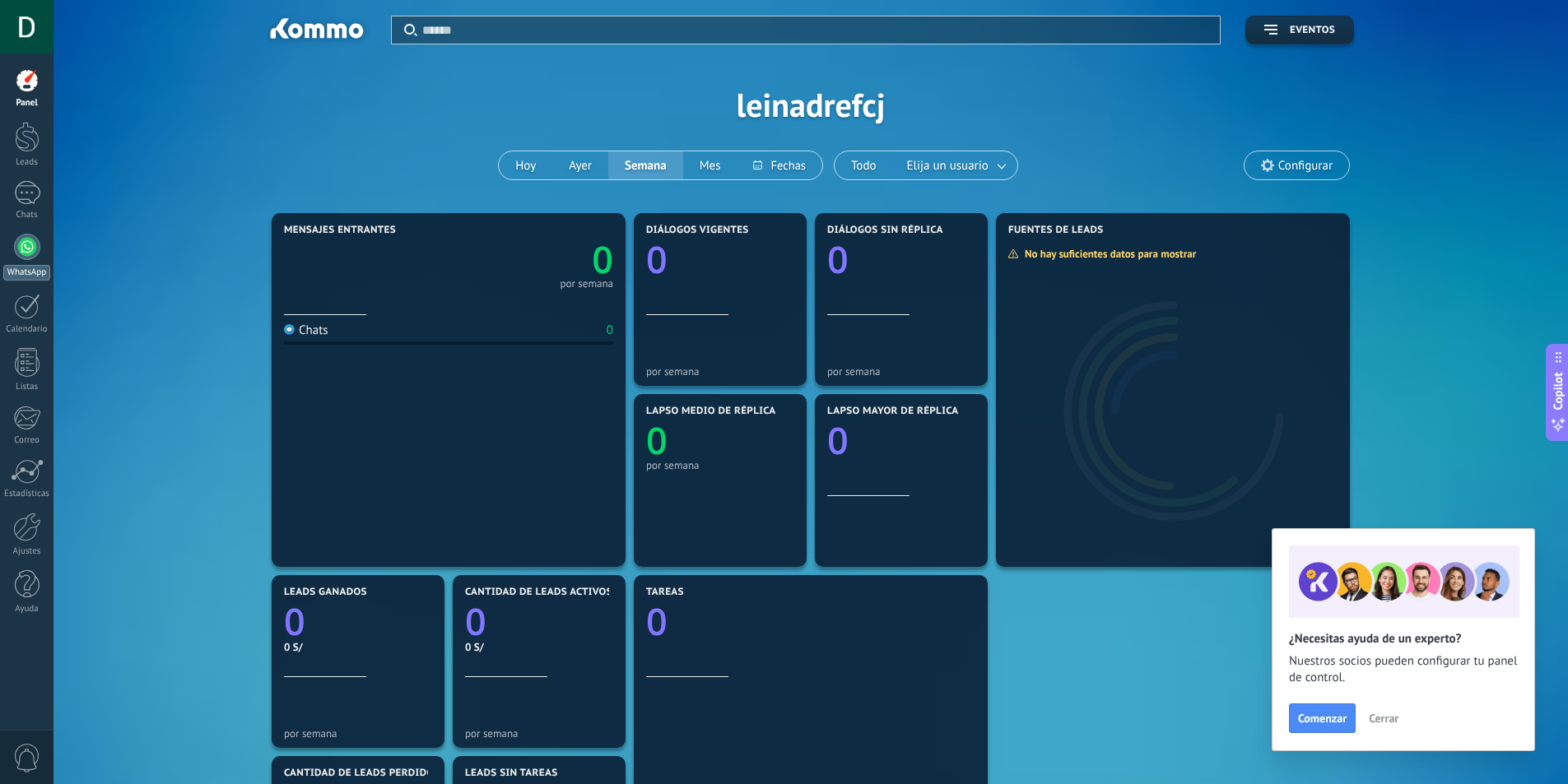
click at [29, 245] on div at bounding box center [27, 247] width 26 height 26
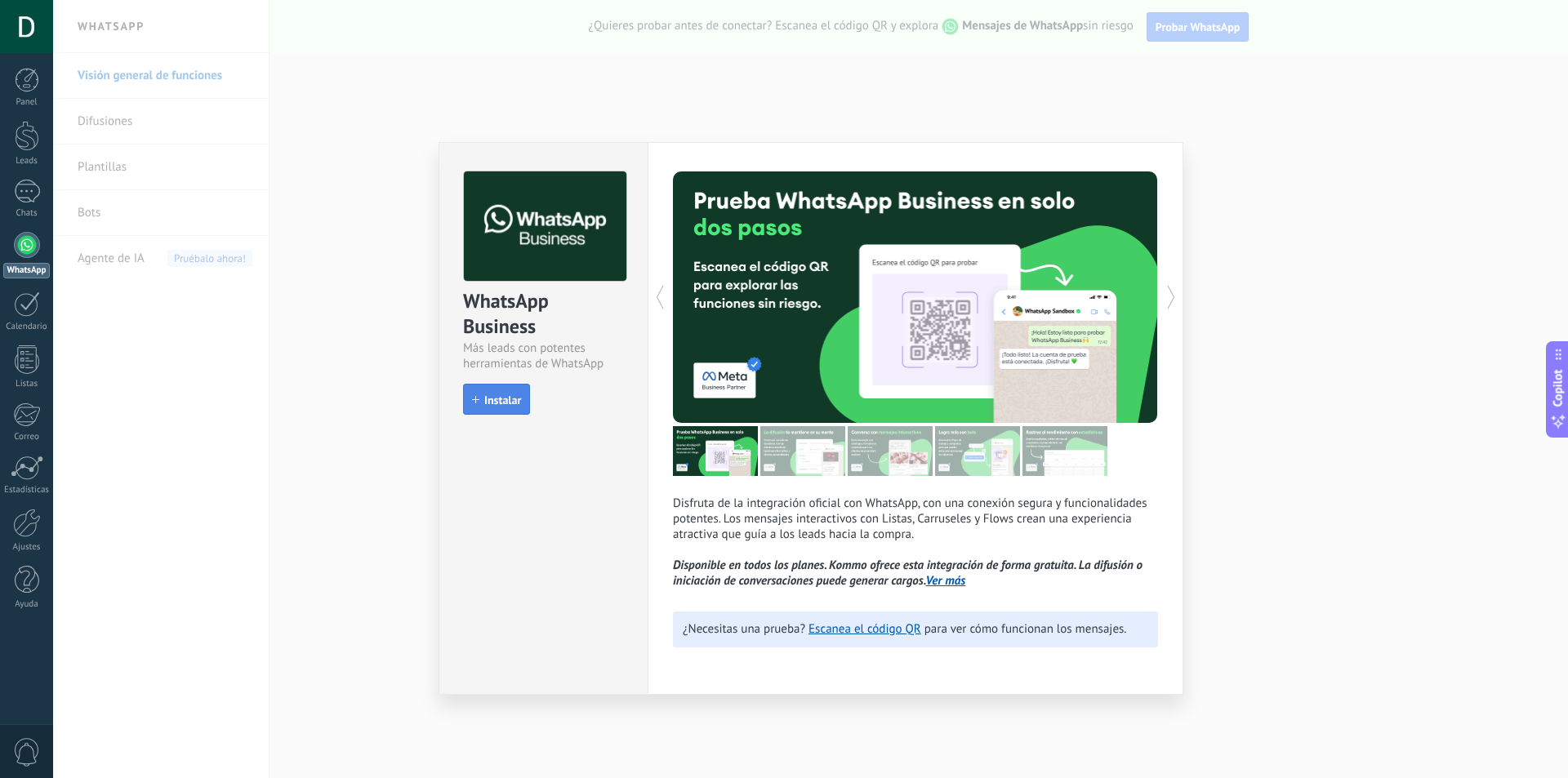
click at [506, 405] on span "Instalar" at bounding box center [503, 399] width 37 height 11
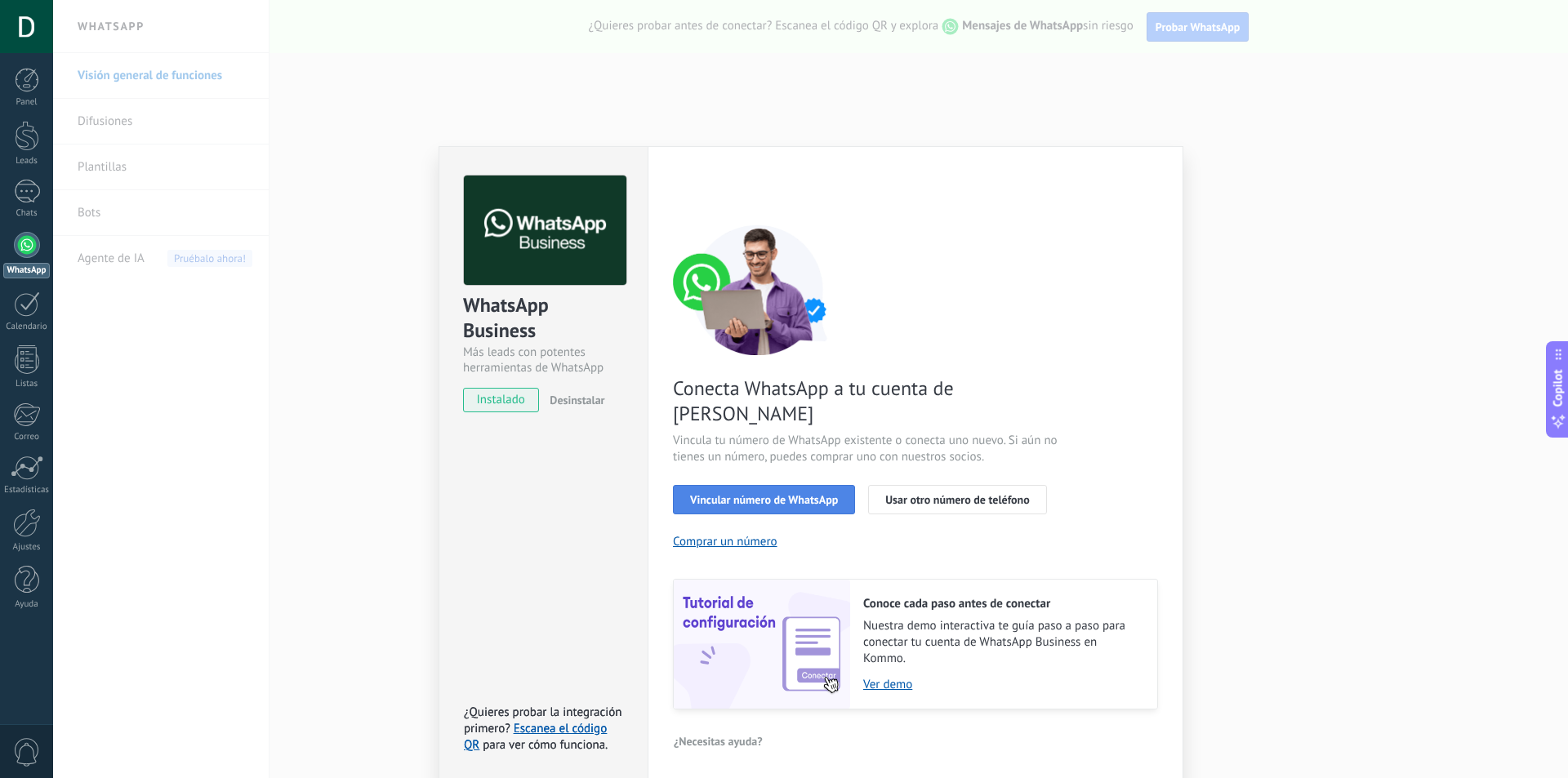
click at [812, 494] on span "Vincular número de WhatsApp" at bounding box center [763, 499] width 148 height 11
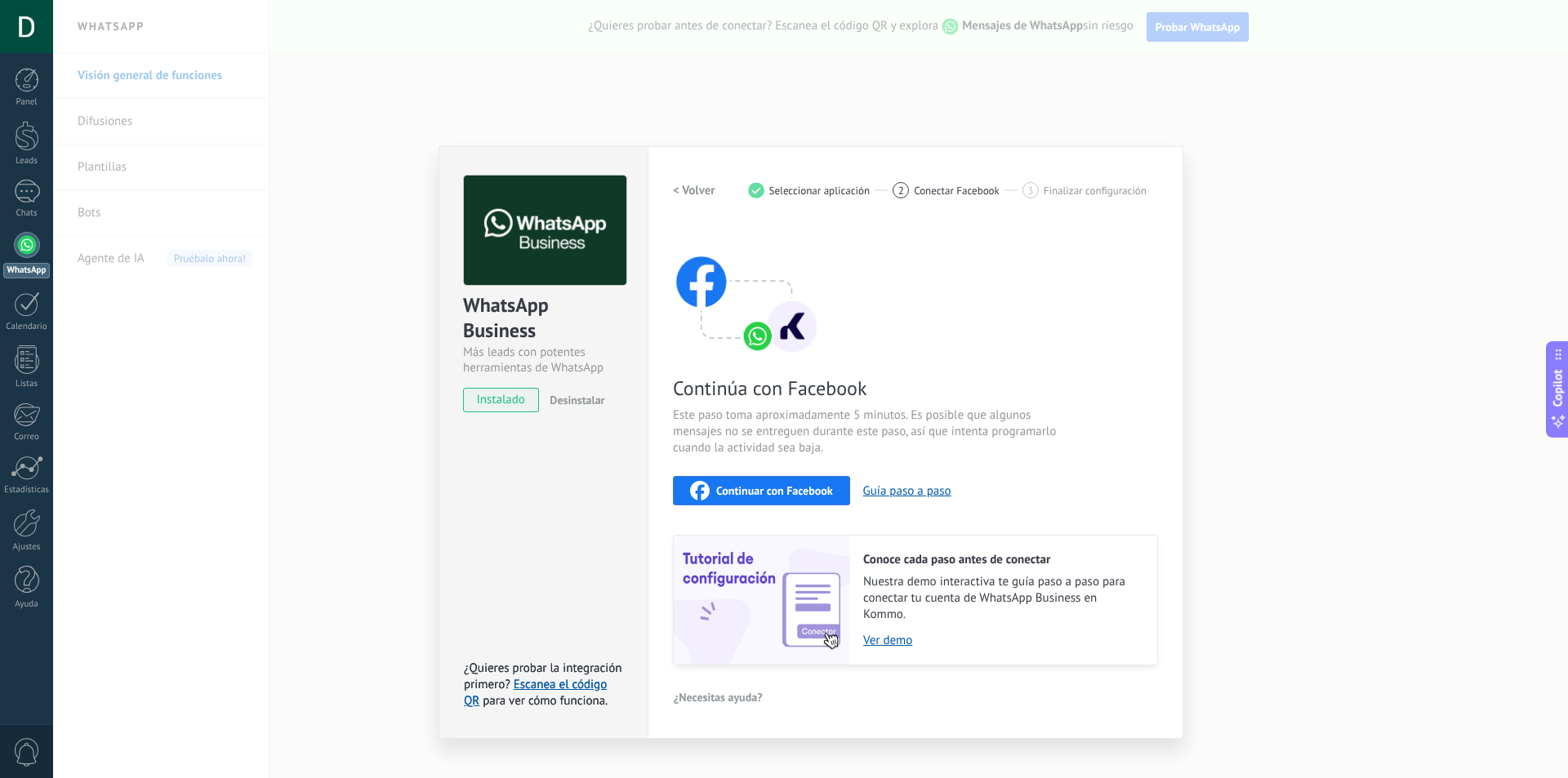
click at [798, 480] on div "Continuar con Facebook" at bounding box center [761, 490] width 143 height 19
click at [409, 202] on div "WhatsApp Business Más leads con potentes herramientas de WhatsApp instalado Des…" at bounding box center [811, 389] width 1515 height 778
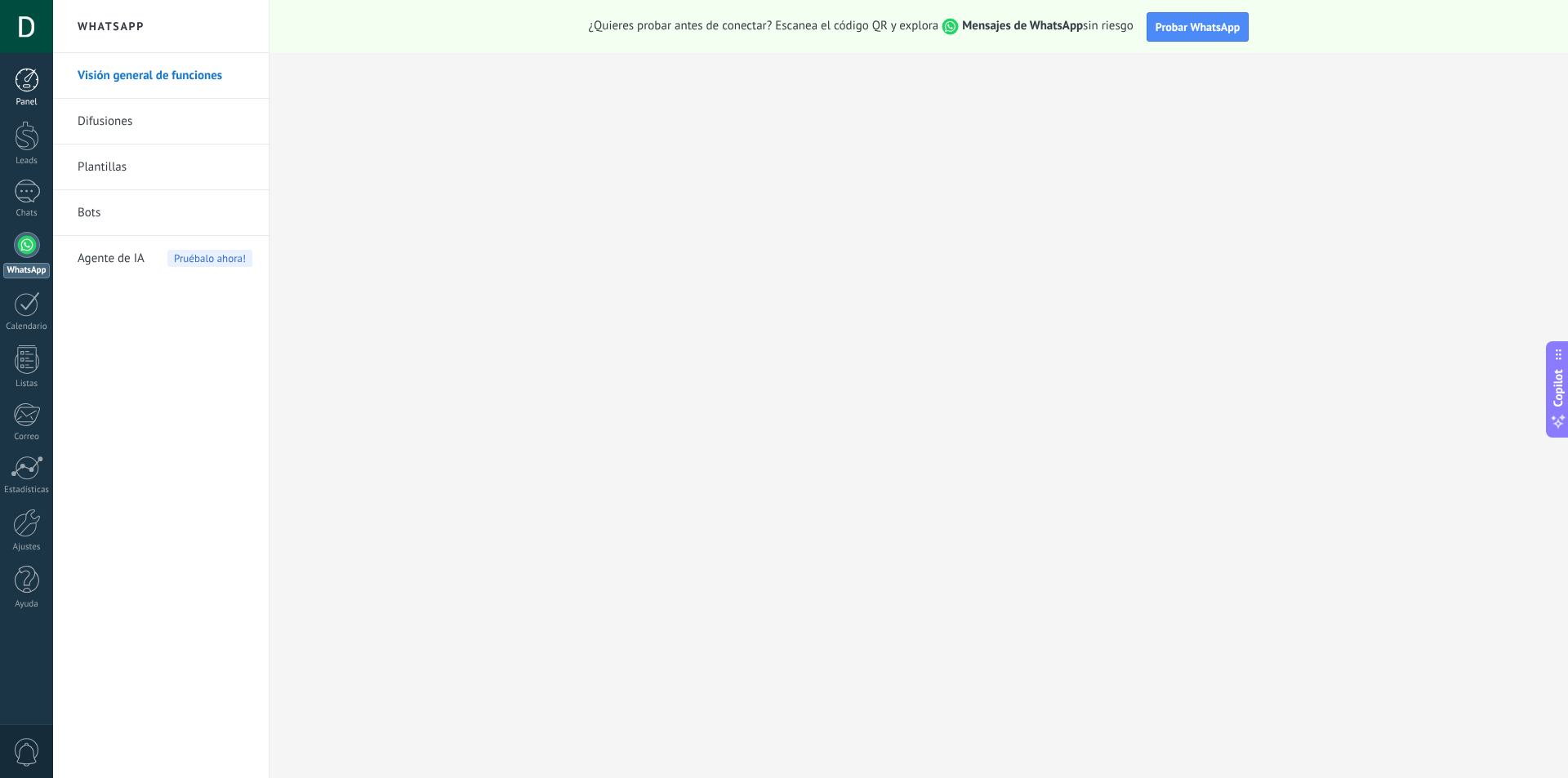
click at [33, 88] on div at bounding box center [27, 80] width 25 height 25
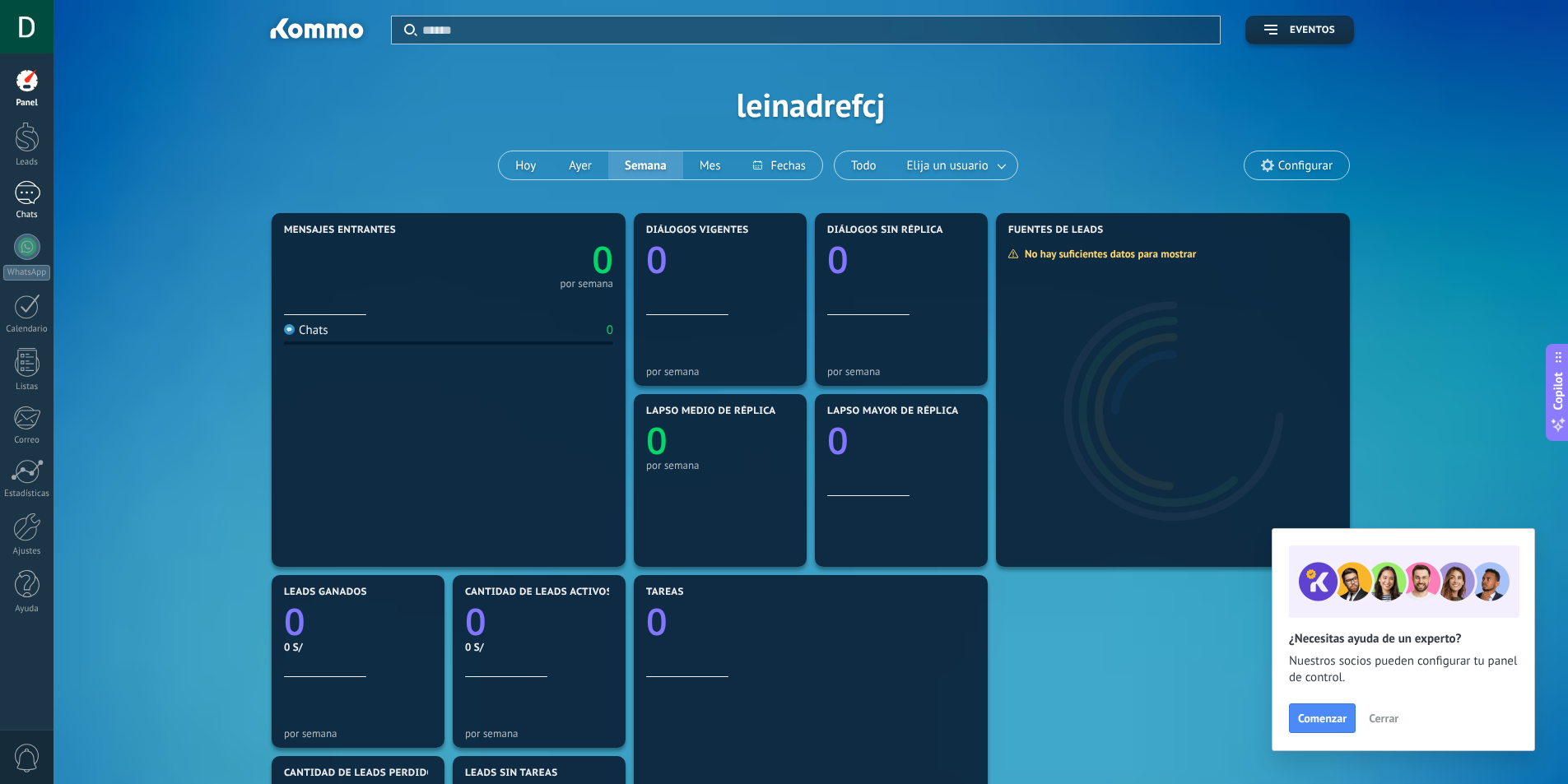
click at [33, 188] on div at bounding box center [27, 192] width 26 height 24
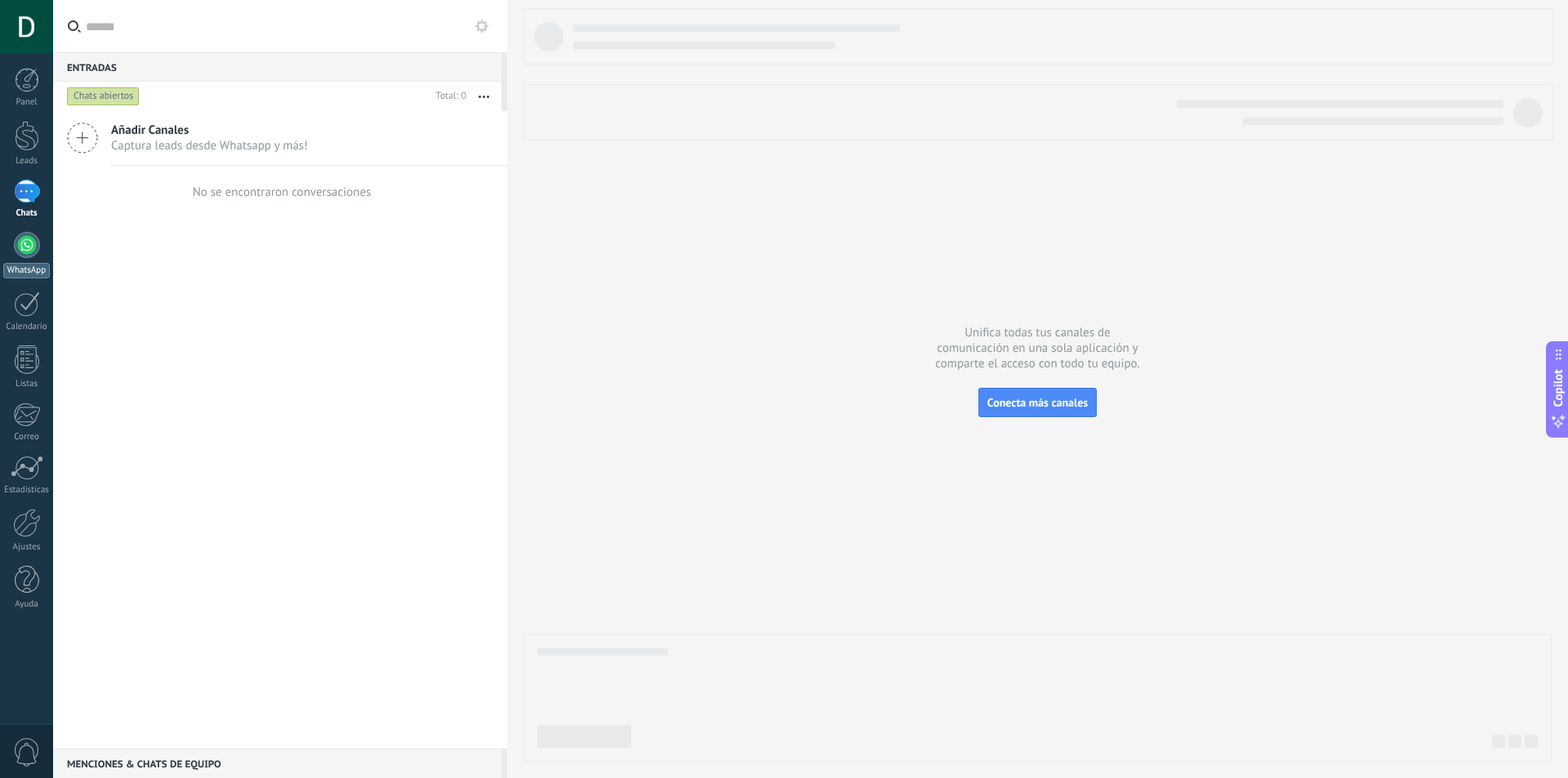
click at [26, 249] on div at bounding box center [27, 245] width 26 height 26
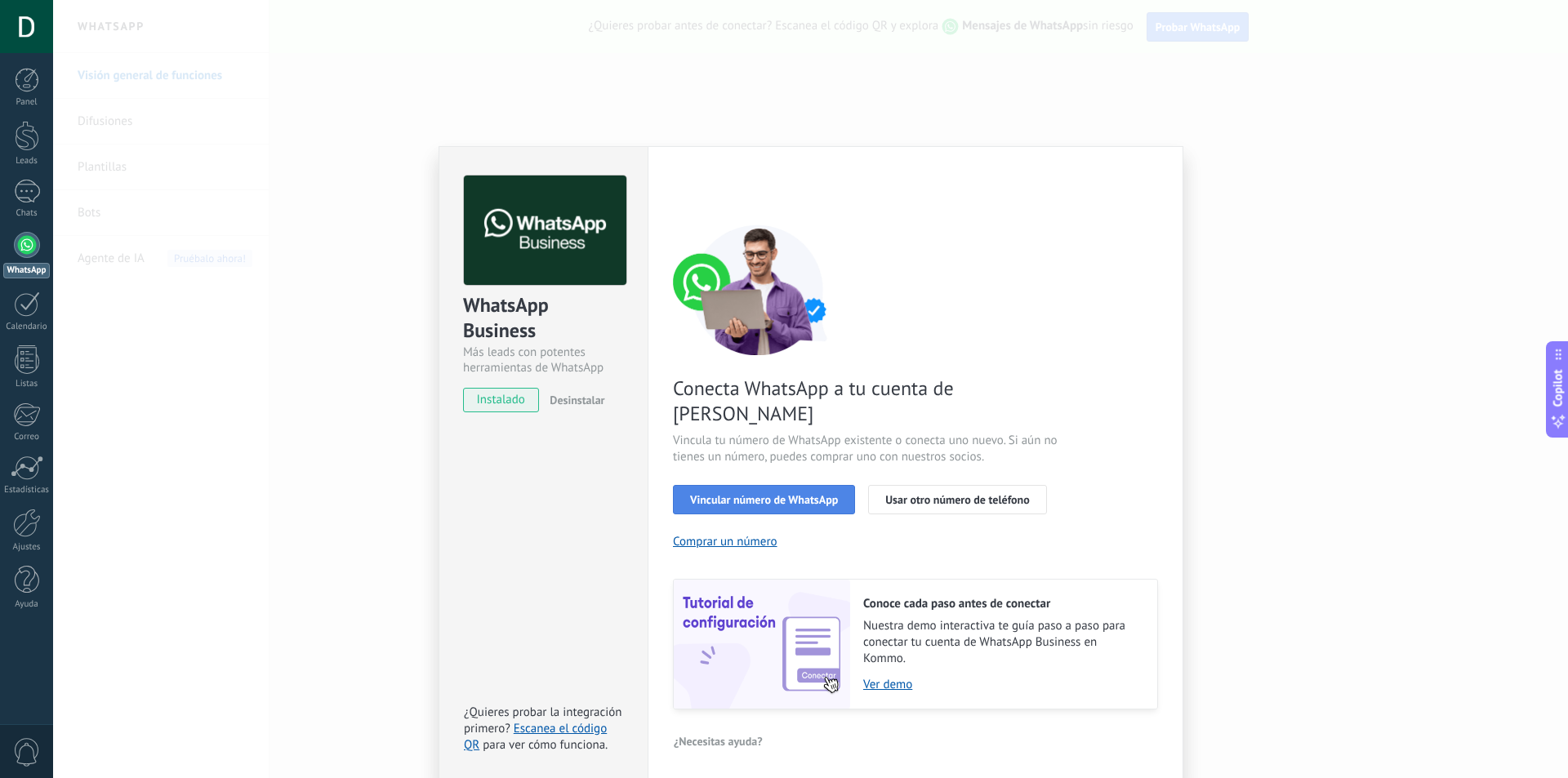
click at [765, 494] on span "Vincular número de WhatsApp" at bounding box center [763, 499] width 148 height 11
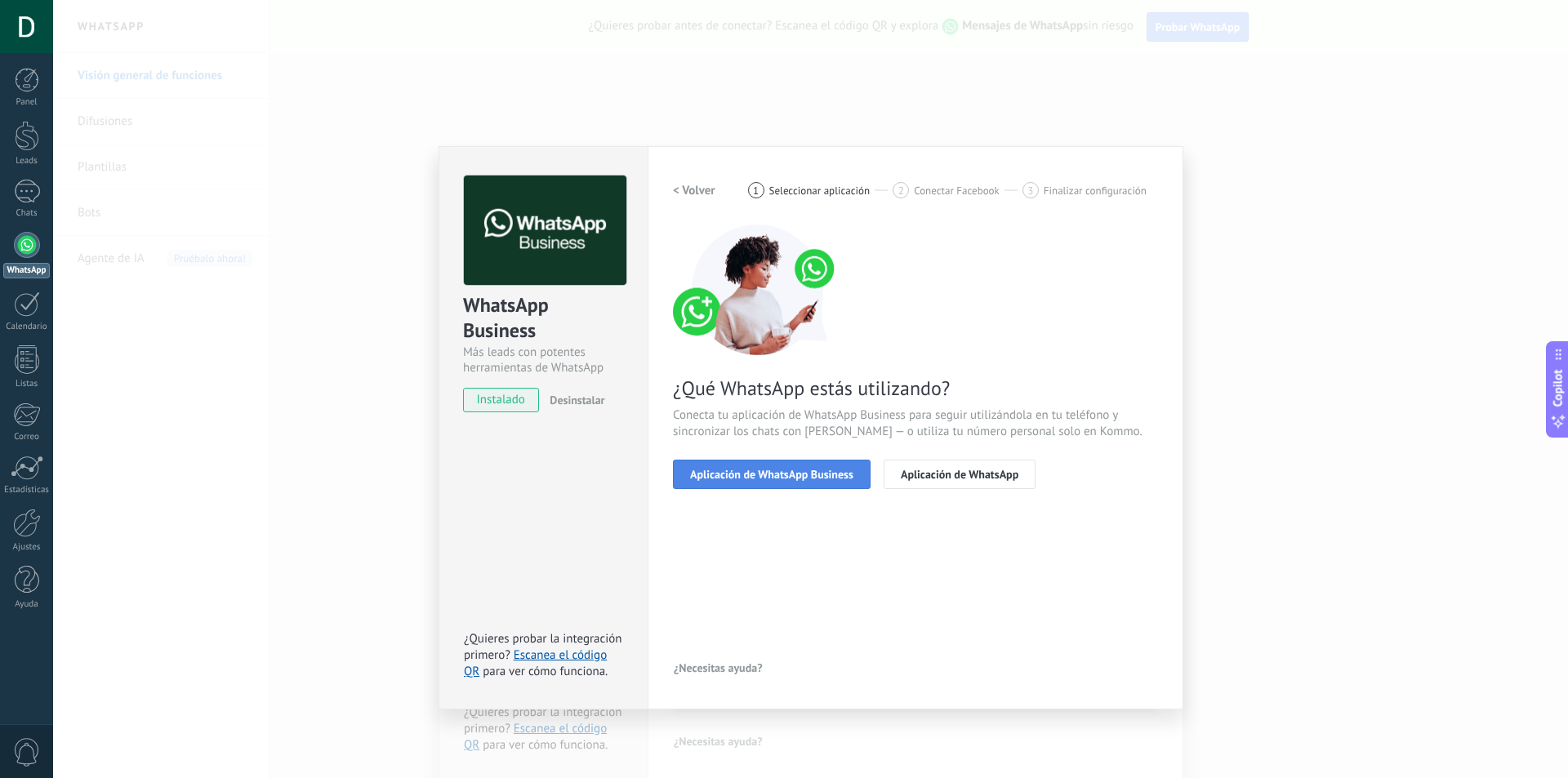
click at [817, 475] on span "Aplicación de WhatsApp Business" at bounding box center [771, 473] width 164 height 11
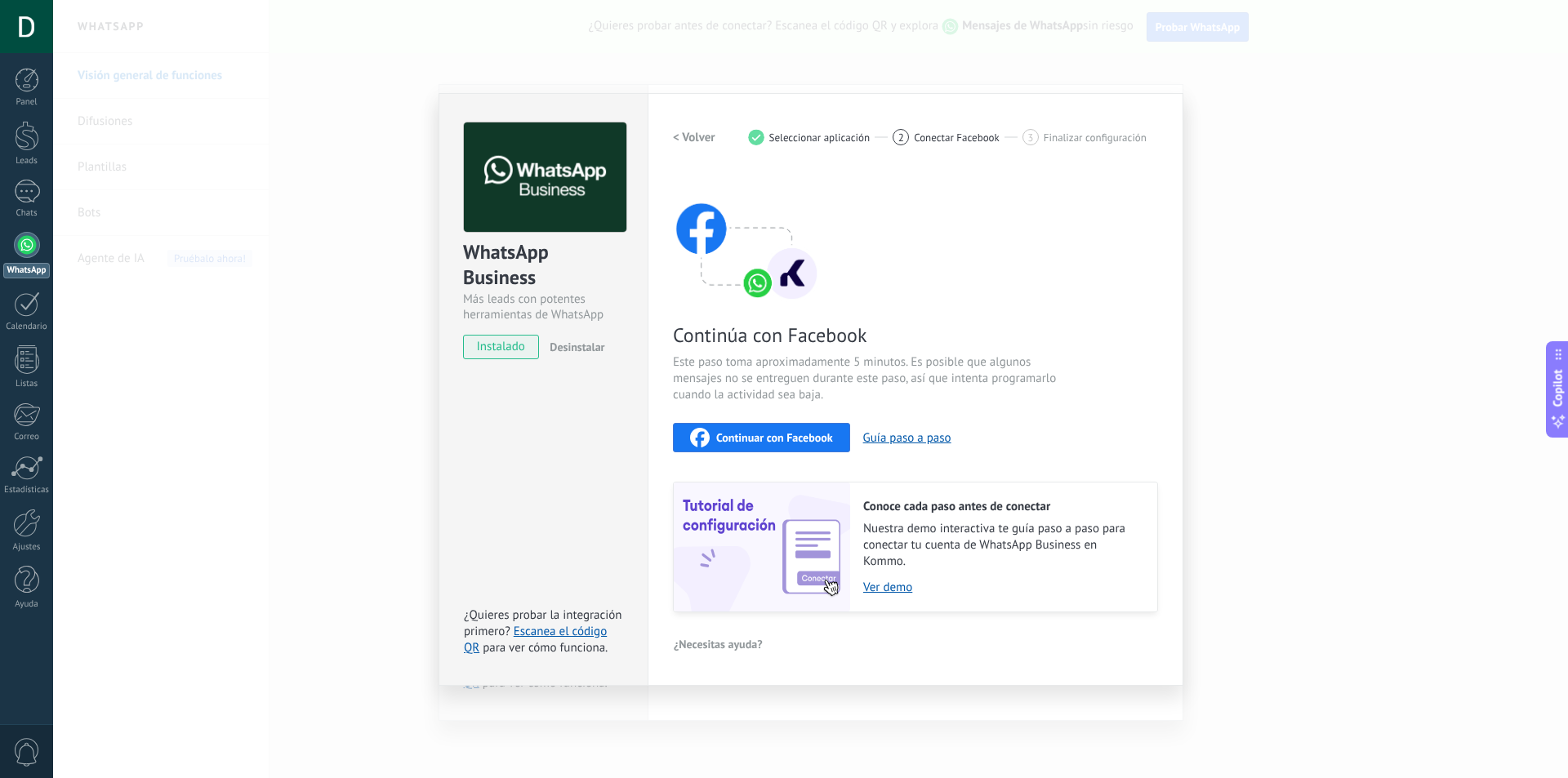
click at [992, 361] on span "Este paso toma aproximadamente 5 minutos. Es posible que algunos mensajes no se…" at bounding box center [867, 379] width 389 height 49
click at [1033, 137] on span "3" at bounding box center [1030, 137] width 6 height 14
click at [516, 349] on span "instalado" at bounding box center [501, 347] width 74 height 25
click at [802, 442] on span "Continuar con Facebook" at bounding box center [774, 437] width 116 height 11
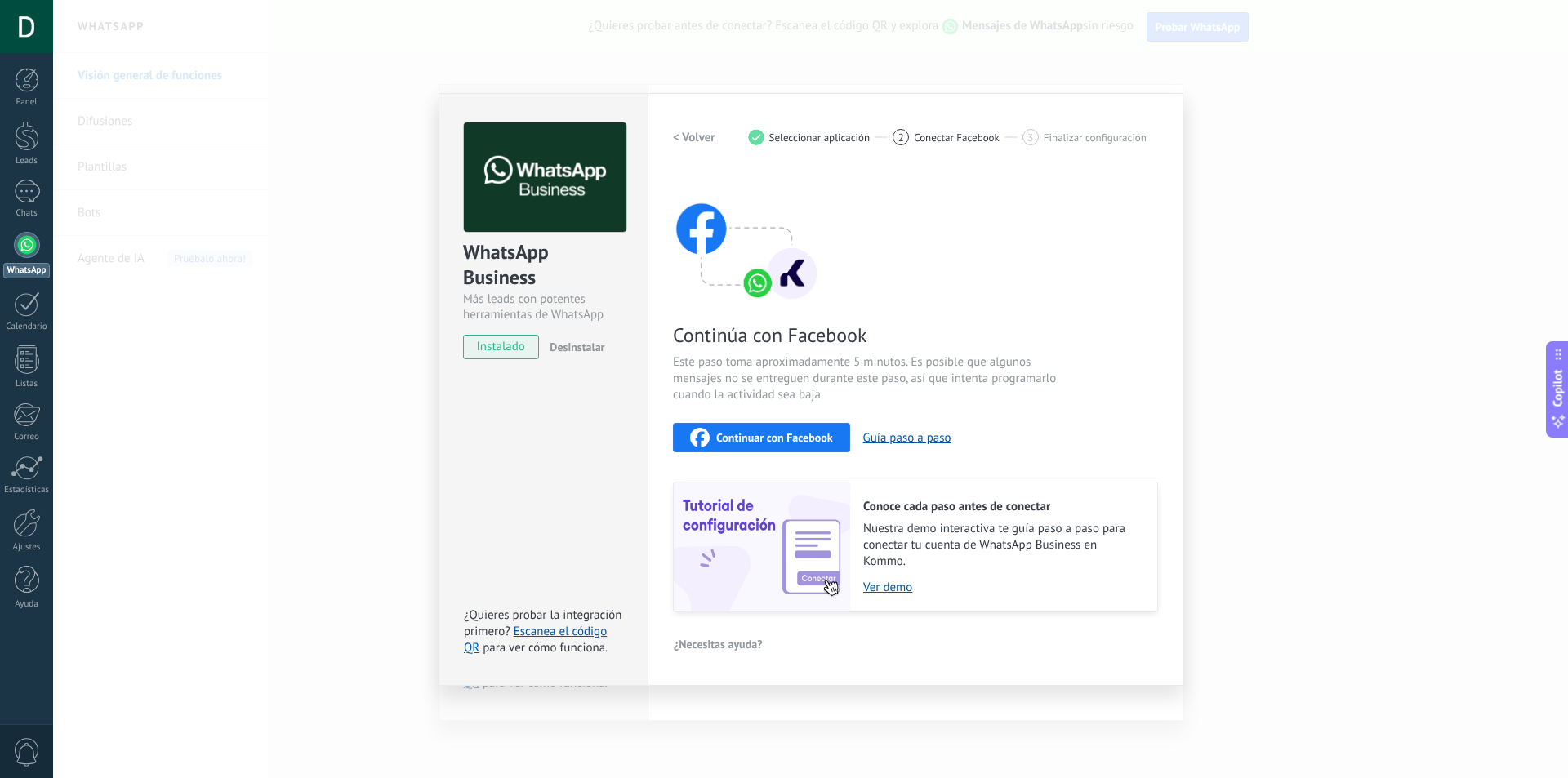
click at [791, 139] on span "Seleccionar aplicación" at bounding box center [820, 137] width 102 height 12
click at [758, 127] on div "< Volver 1 Seleccionar aplicación 2 Conectar Facebook 3 Finalizar configuración" at bounding box center [915, 137] width 485 height 30
click at [758, 137] on div "1" at bounding box center [756, 137] width 17 height 17
click at [310, 270] on div "WhatsApp Business Más leads con potentes herramientas de WhatsApp instalado Des…" at bounding box center [811, 389] width 1515 height 778
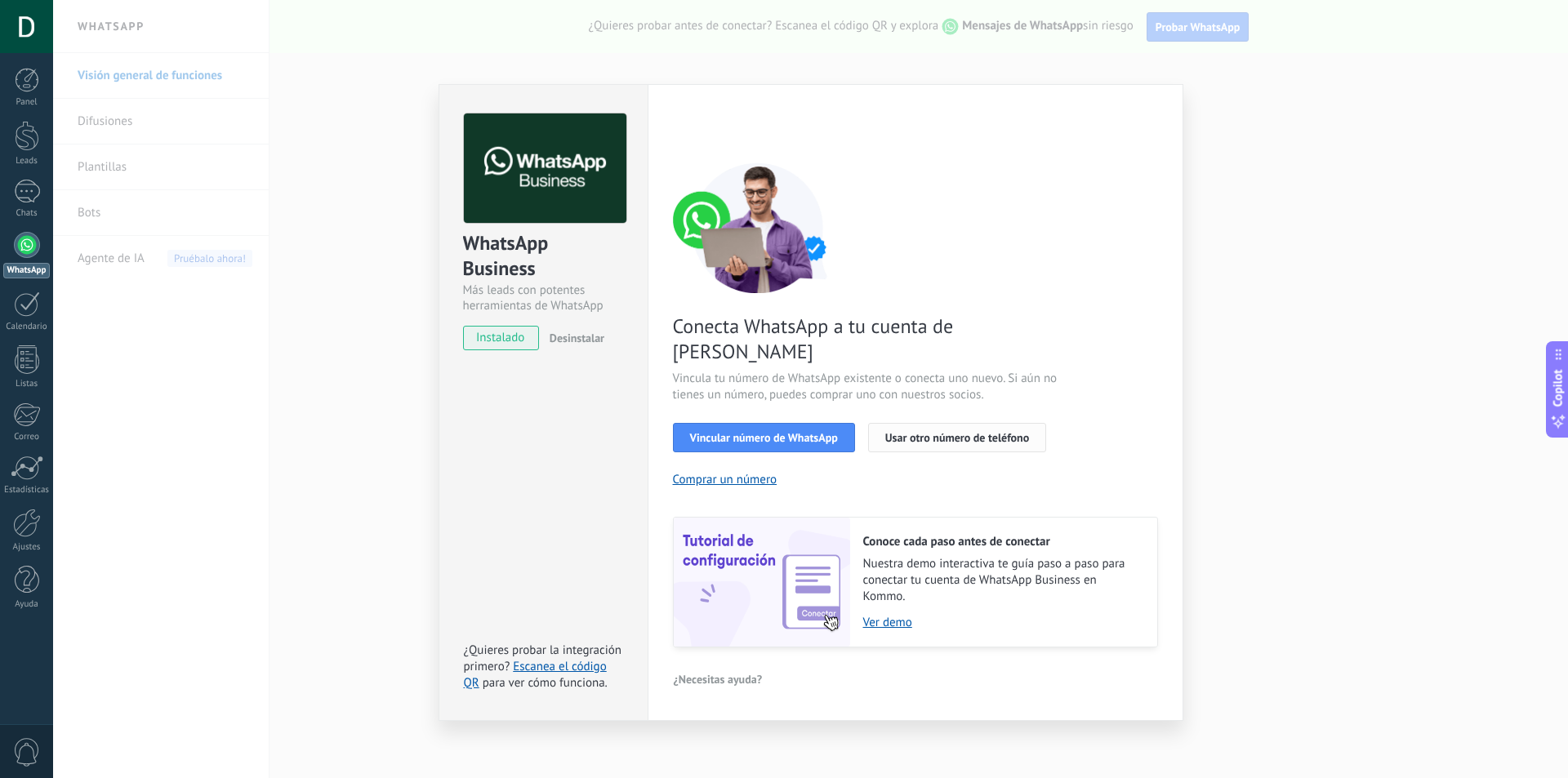
click at [977, 431] on span "Usar otro número de teléfono" at bounding box center [957, 437] width 144 height 11
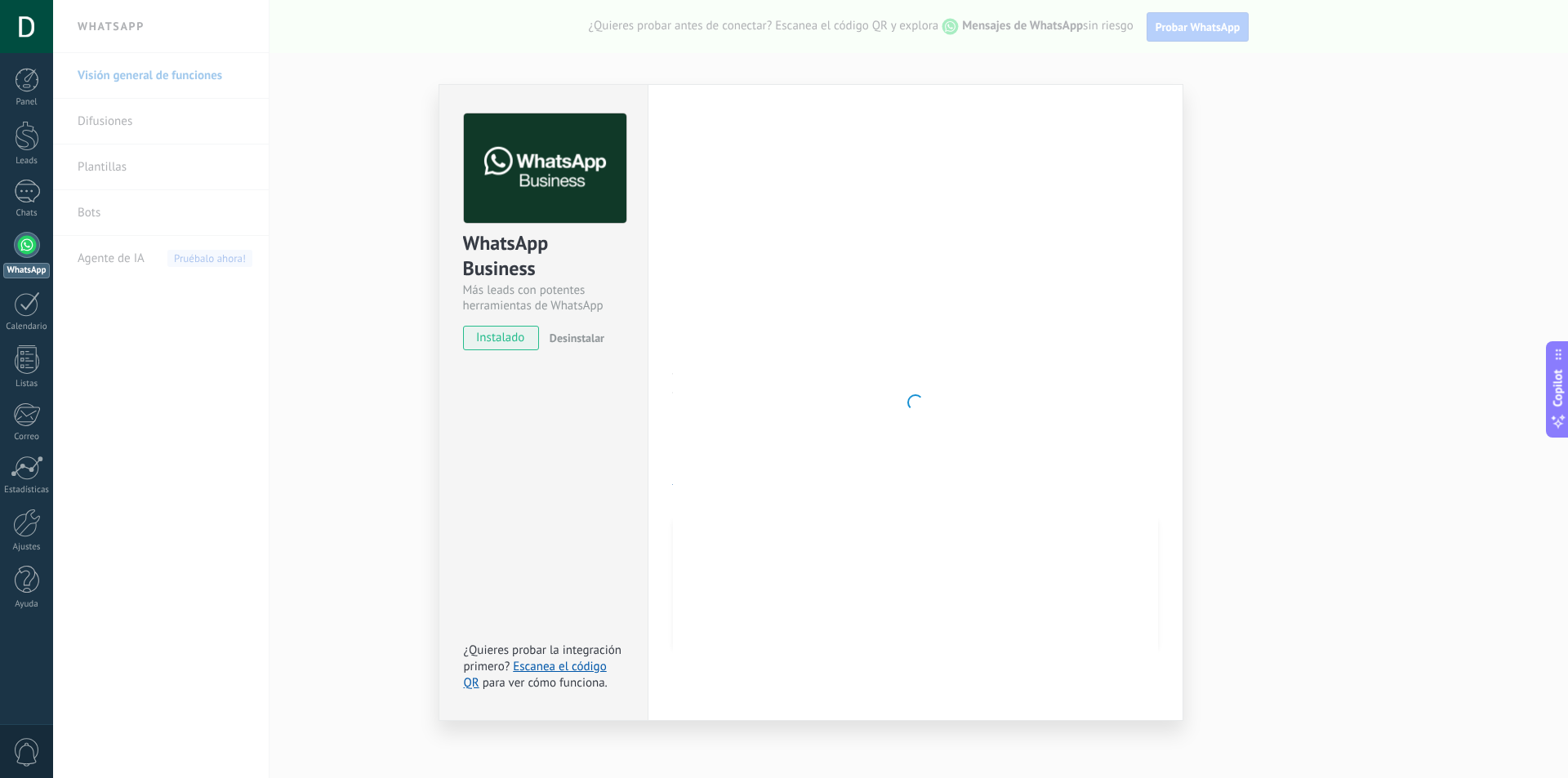
click at [964, 123] on div "< Volver 1 Seleccionar aplicación 2 Conectar Facebook 3 Finalizar configuración" at bounding box center [915, 129] width 485 height 30
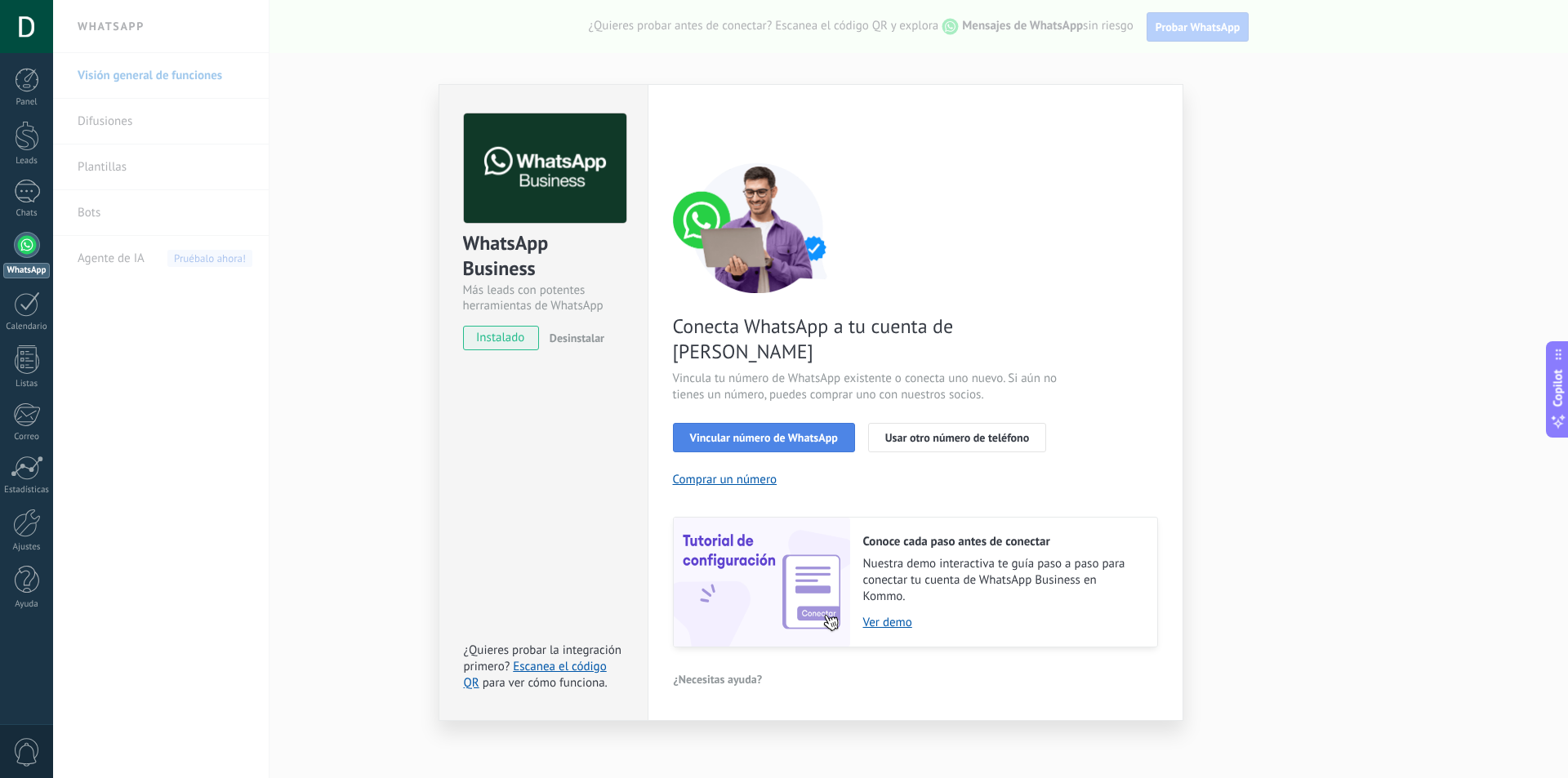
click at [791, 423] on button "Vincular número de WhatsApp" at bounding box center [763, 438] width 182 height 30
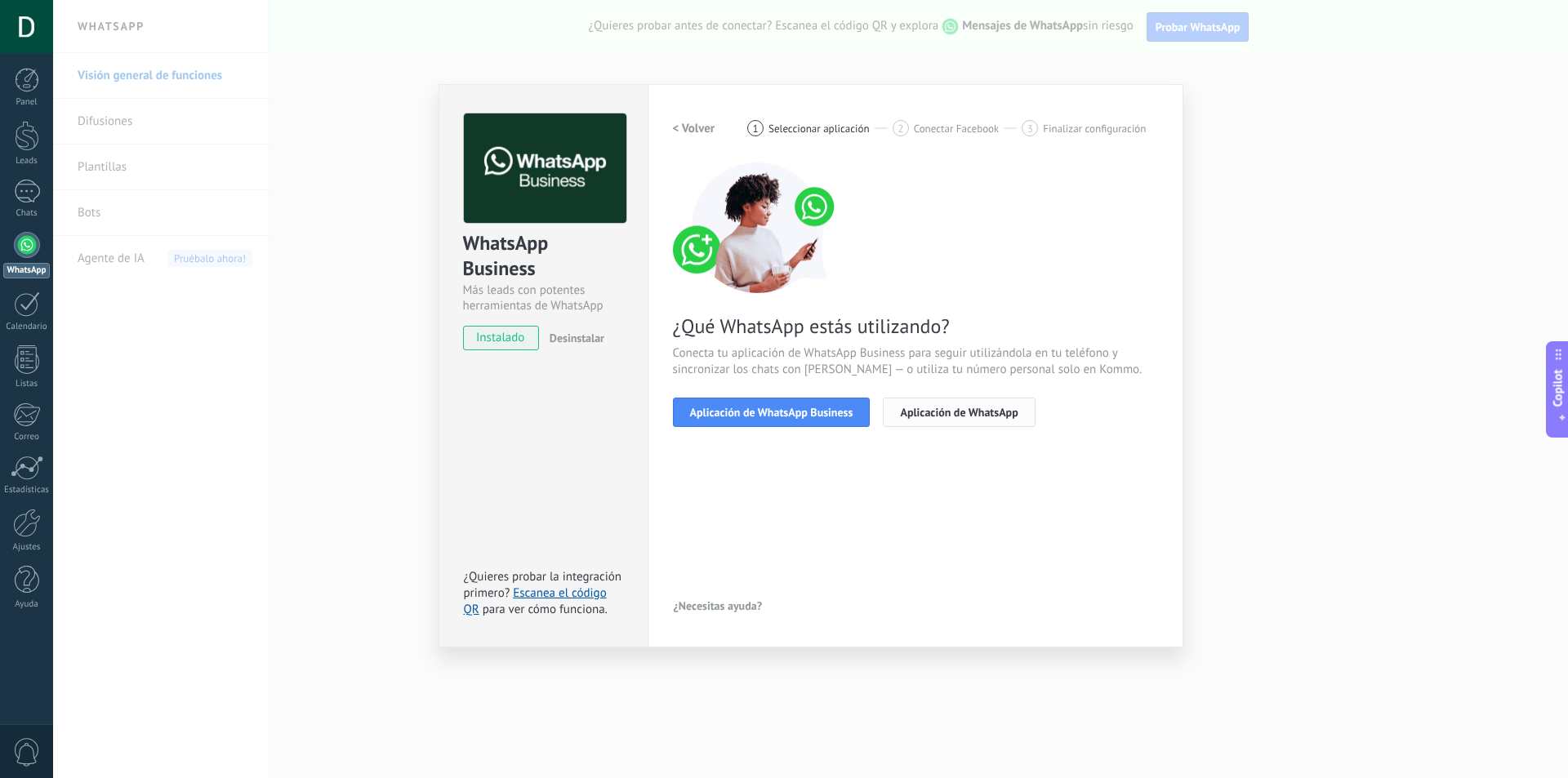
click at [930, 413] on span "Aplicación de WhatsApp" at bounding box center [959, 411] width 117 height 11
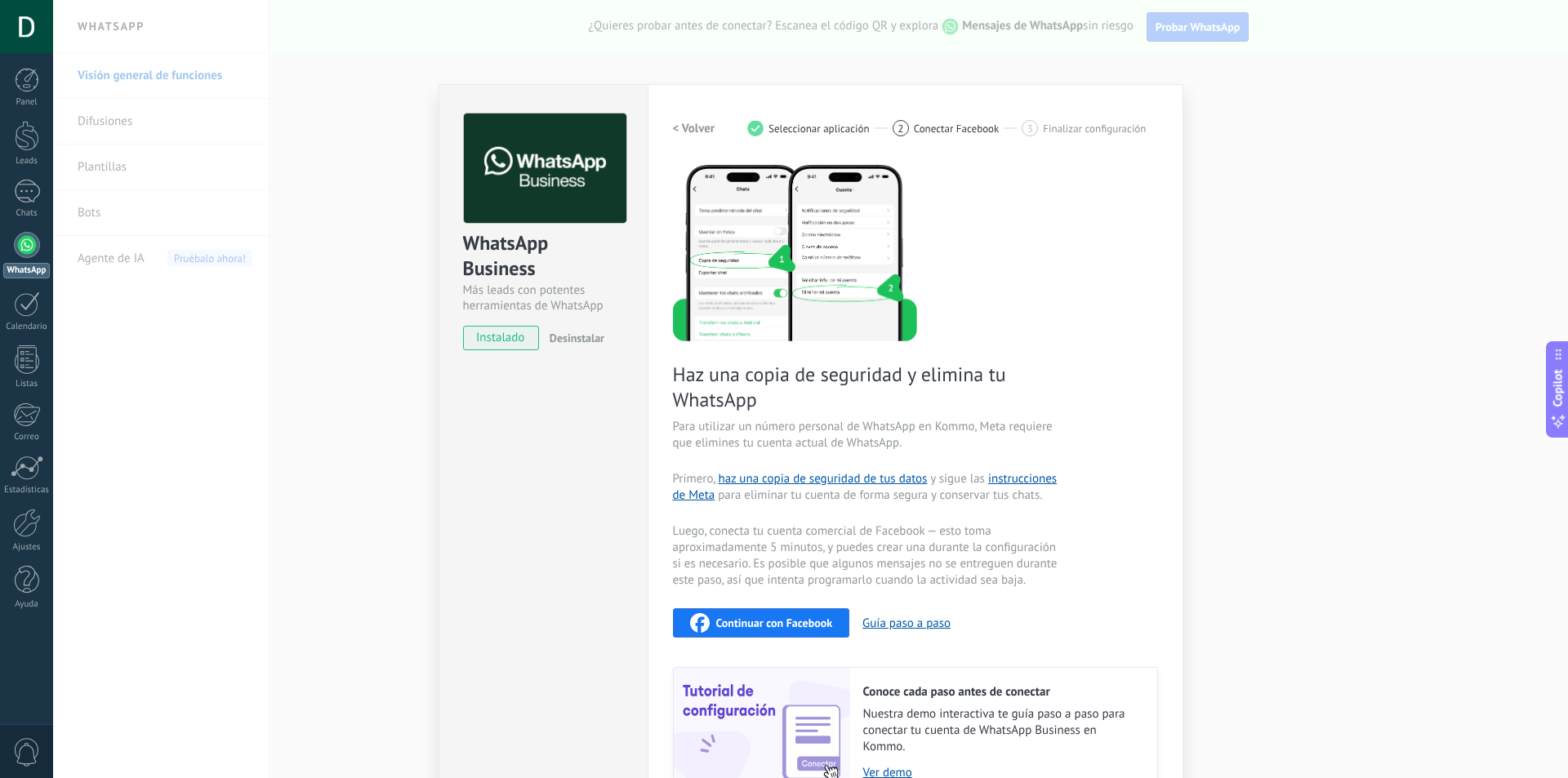
scroll to position [92, 0]
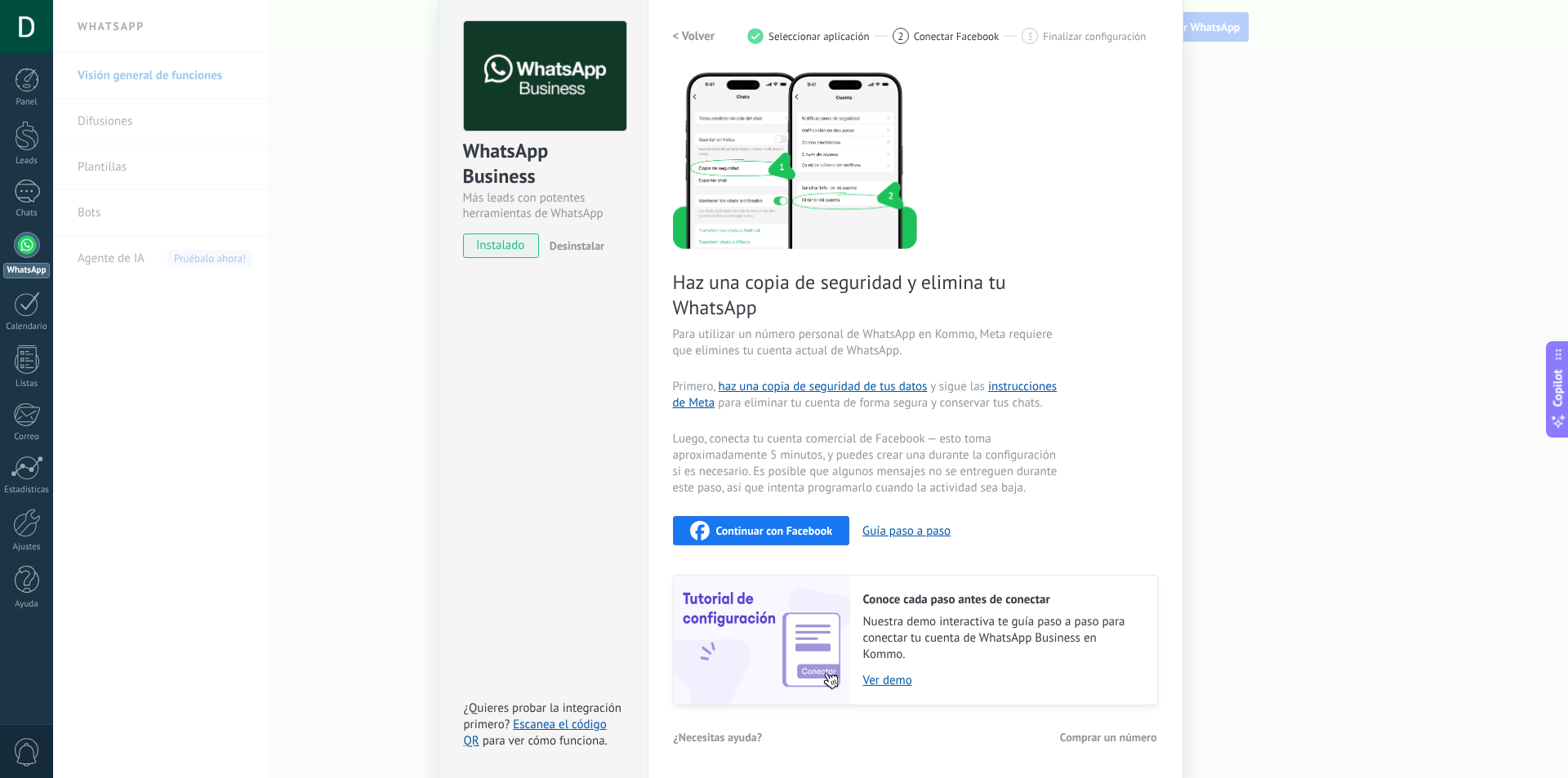
click at [738, 540] on button "Continuar con Facebook" at bounding box center [761, 530] width 177 height 30
click at [1229, 270] on div "WhatsApp Business Más leads con potentes herramientas de WhatsApp instalado Des…" at bounding box center [811, 389] width 1515 height 778
